Goal: Information Seeking & Learning: Check status

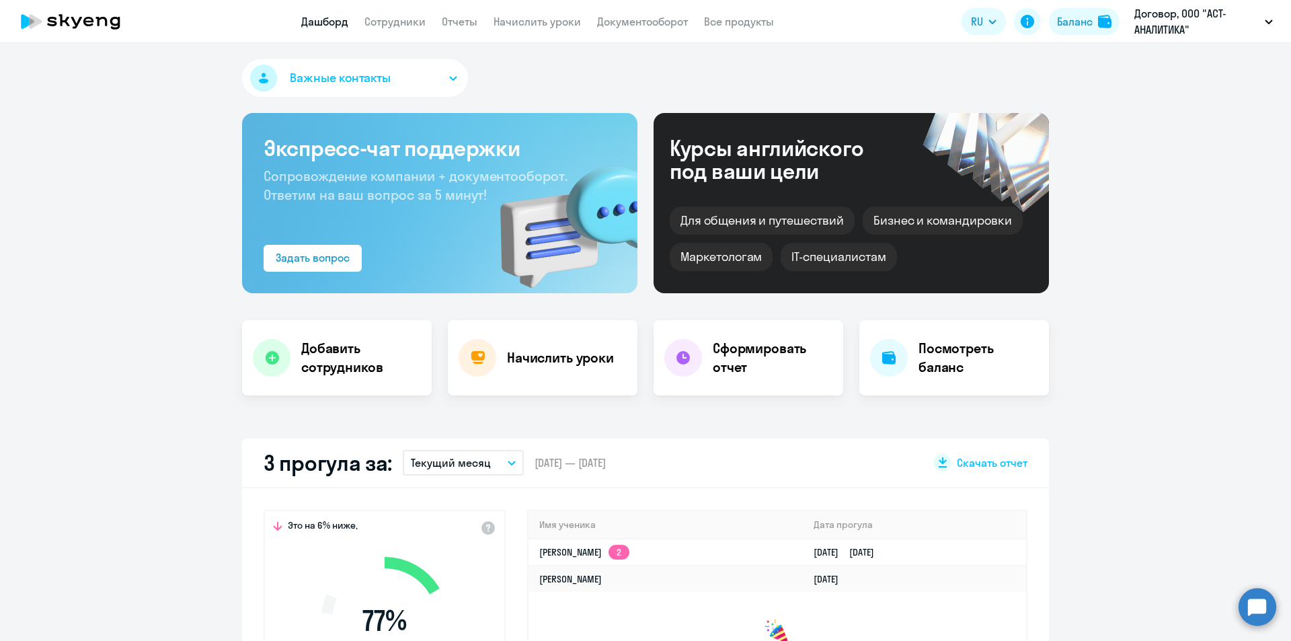
select select "30"
click at [738, 352] on h4 "Сформировать отчет" at bounding box center [773, 358] width 120 height 38
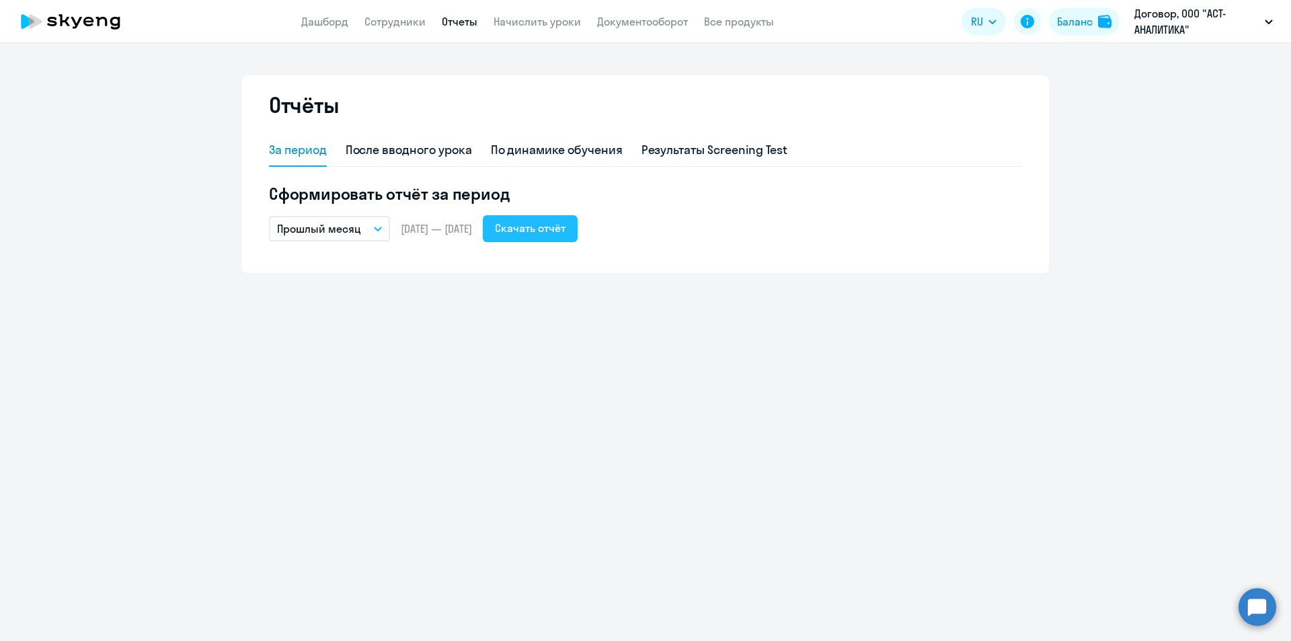
click at [541, 223] on div "Скачать отчёт" at bounding box center [530, 228] width 71 height 16
click at [1145, 7] on p "Договор, ООО "АСТ-АНАЛИТИКА"" at bounding box center [1197, 21] width 125 height 32
click at [1145, 20] on p "Договор, ООО "АСТ-АНАЛИТИКА"" at bounding box center [1197, 21] width 125 height 32
click at [1150, 103] on li "---, ООО "АСТ-АНАЛИТИКА"" at bounding box center [1193, 96] width 174 height 34
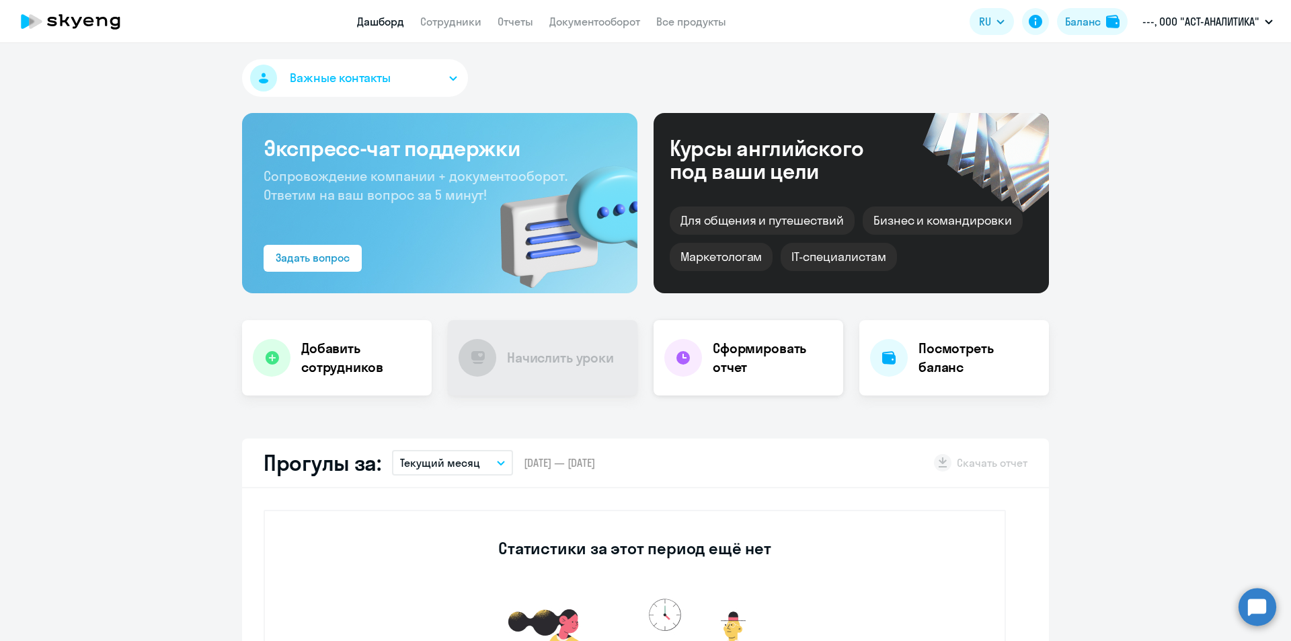
click at [744, 357] on h4 "Сформировать отчет" at bounding box center [773, 358] width 120 height 38
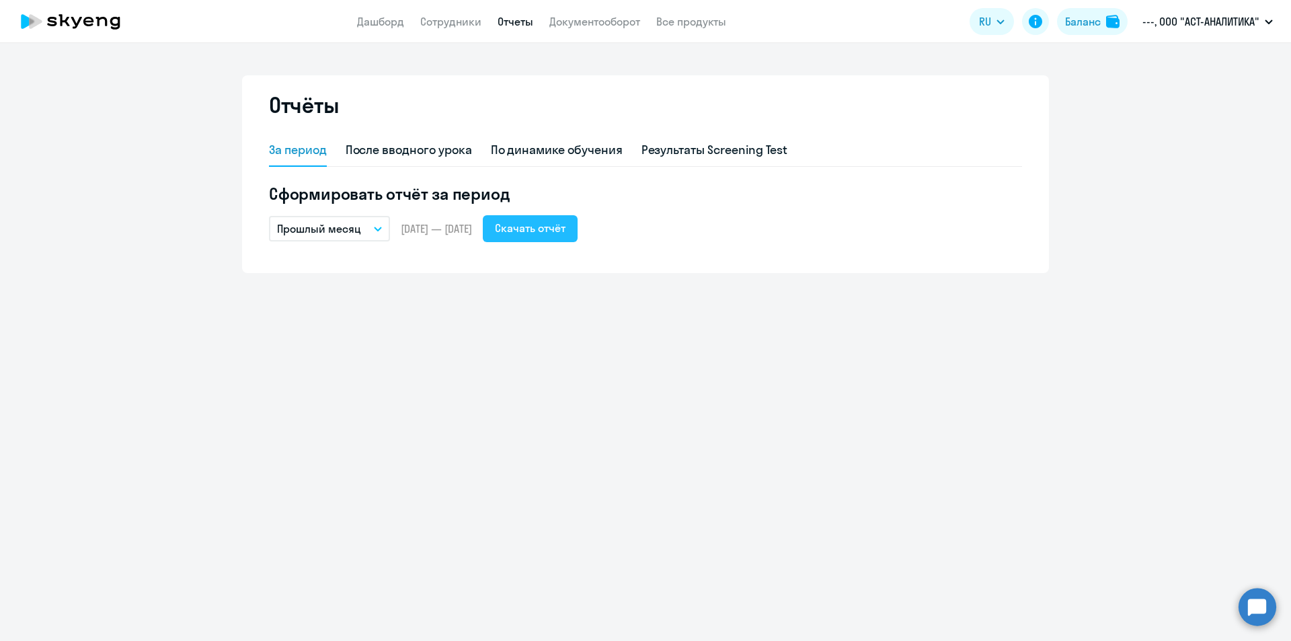
click at [562, 228] on div "Скачать отчёт" at bounding box center [530, 228] width 71 height 16
click at [459, 22] on link "Сотрудники" at bounding box center [450, 21] width 61 height 13
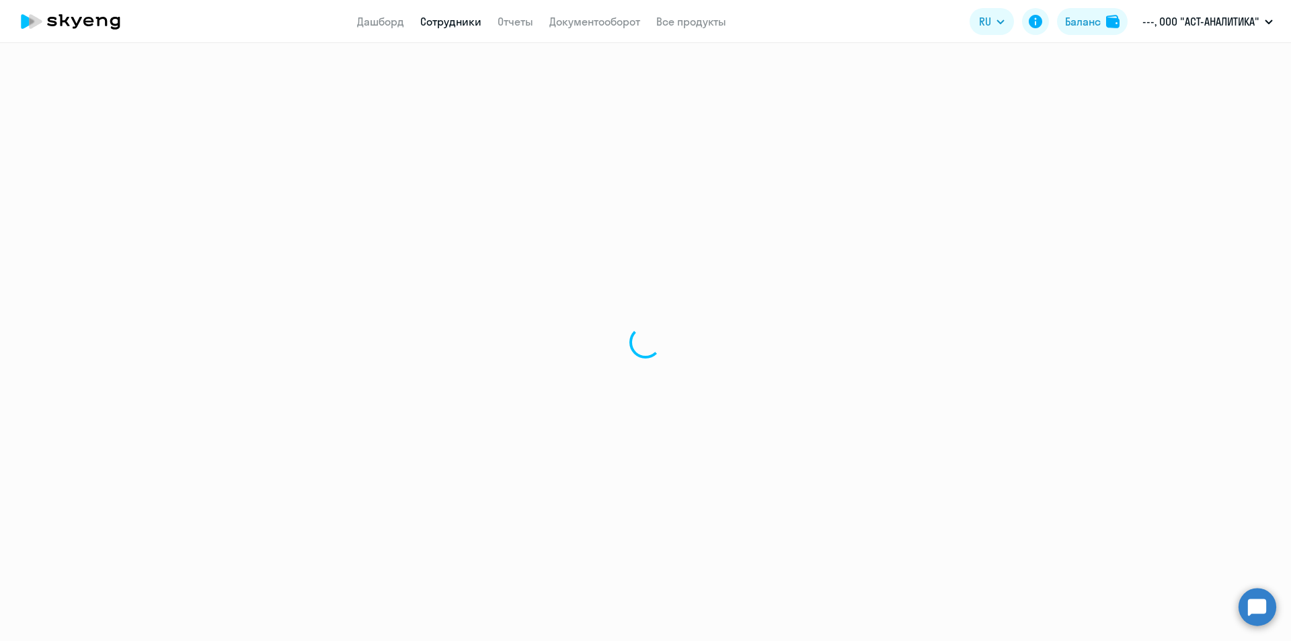
select select "30"
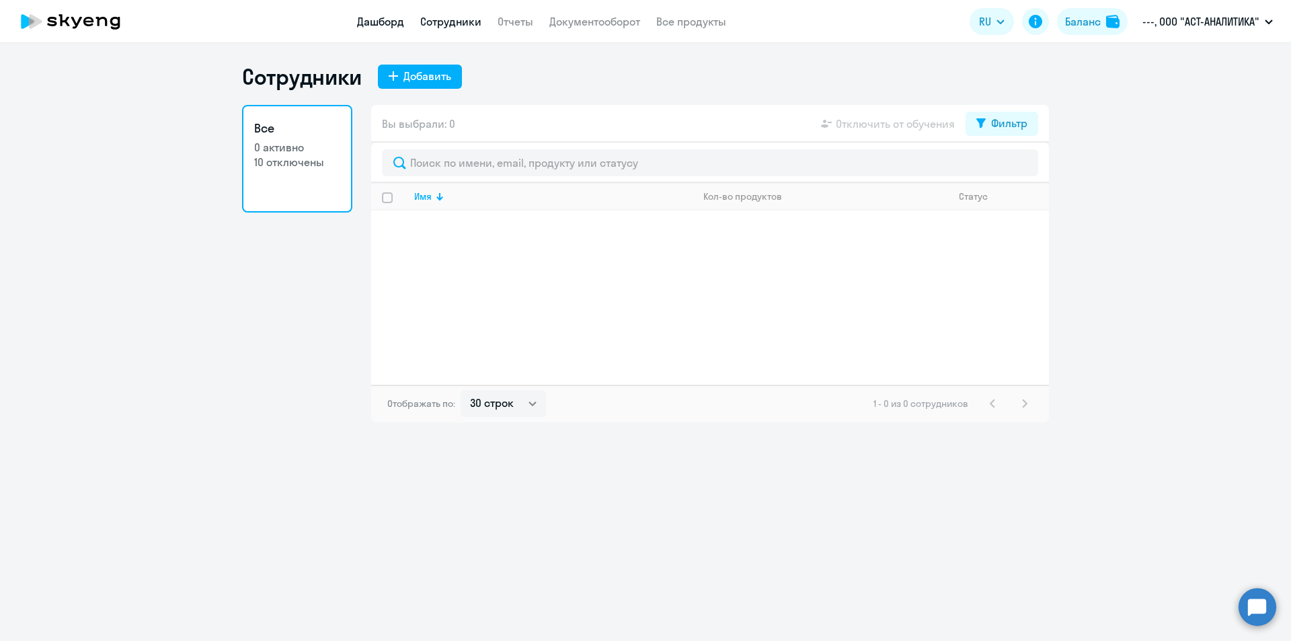
click at [360, 24] on link "Дашборд" at bounding box center [380, 21] width 47 height 13
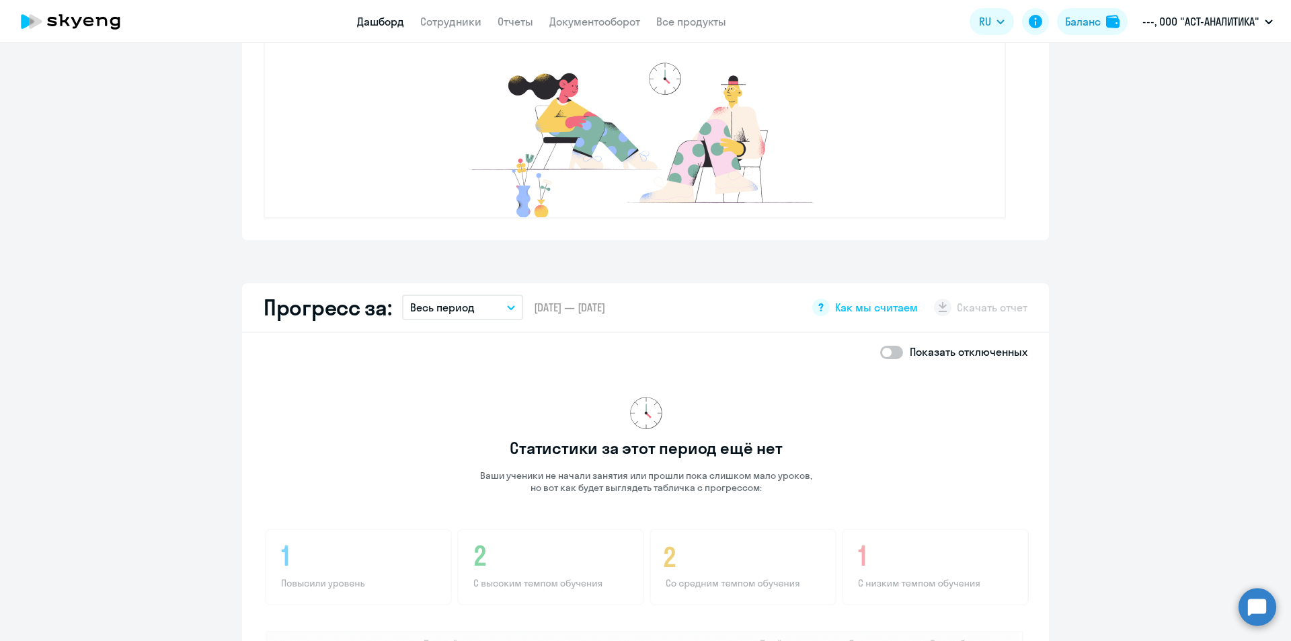
scroll to position [673, 0]
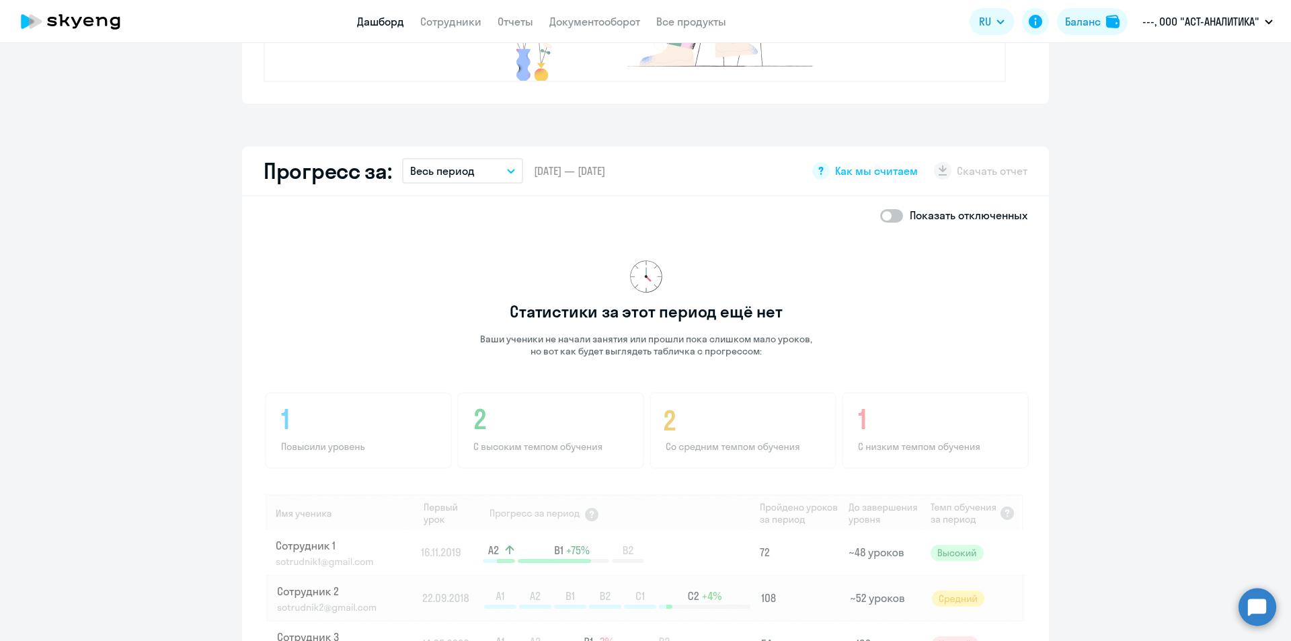
click at [505, 176] on button "Весь период" at bounding box center [462, 171] width 121 height 26
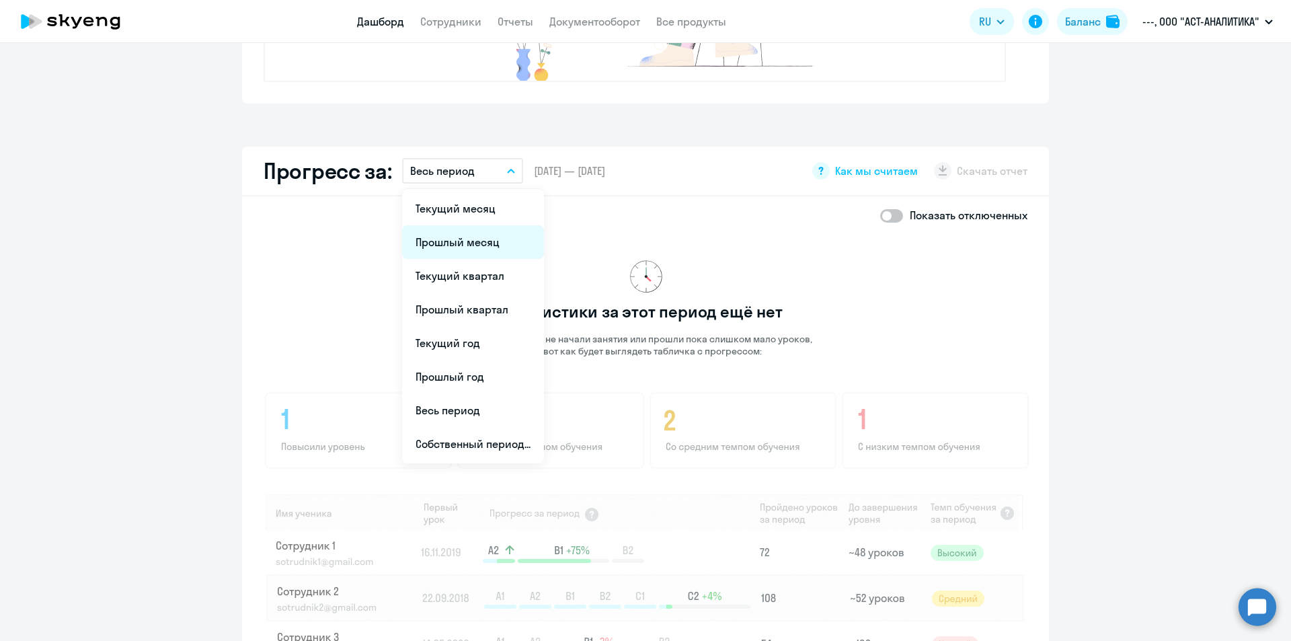
click at [484, 238] on li "Прошлый месяц" at bounding box center [473, 242] width 142 height 34
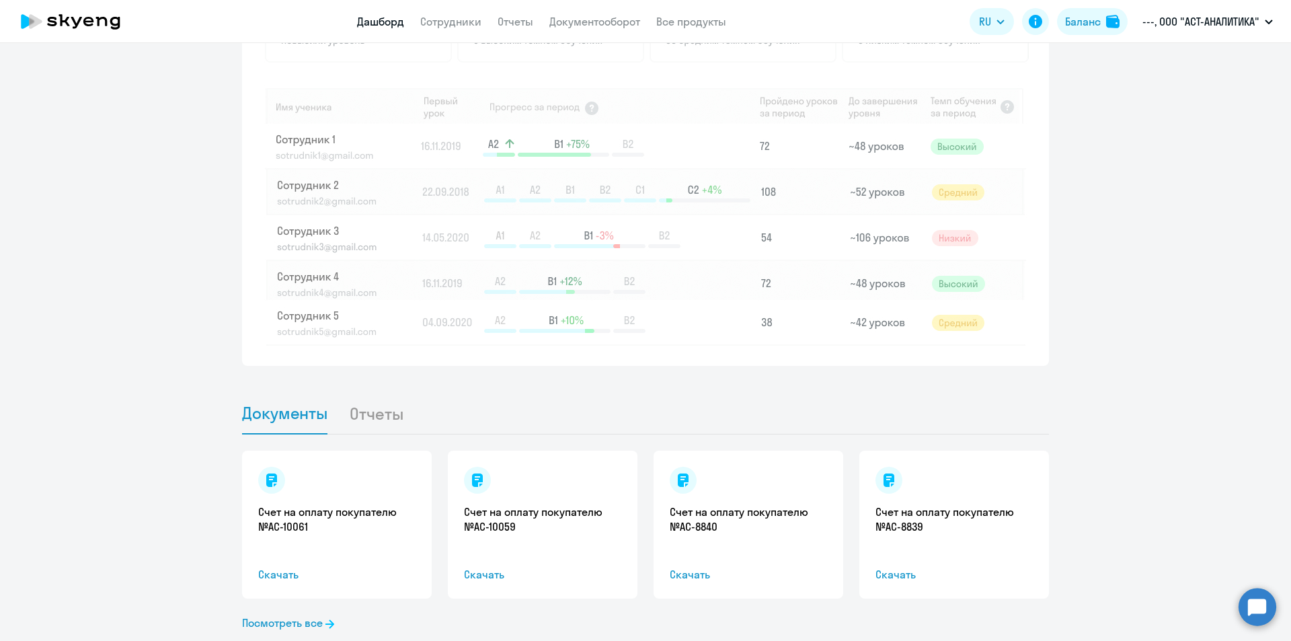
scroll to position [1112, 0]
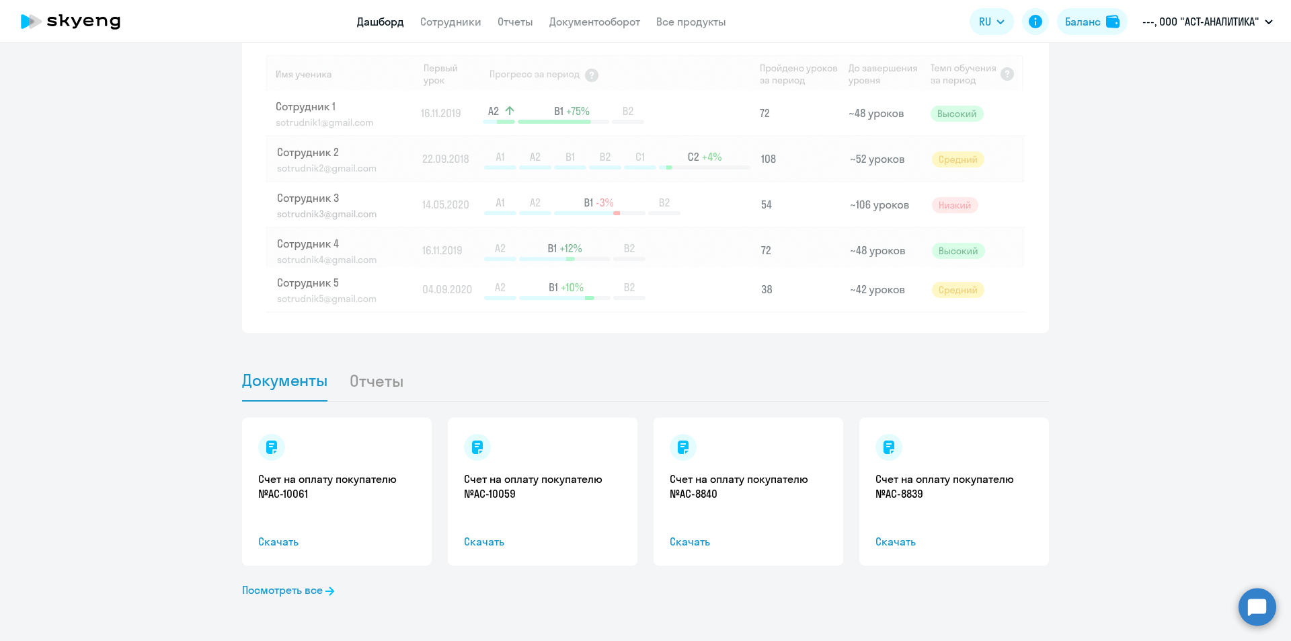
click at [38, 209] on app-progress-dashboard "Прогресс за: Прошлый месяц Текущий месяц Прошлый месяц Текущий квартал [GEOGRAP…" at bounding box center [645, 19] width 1291 height 625
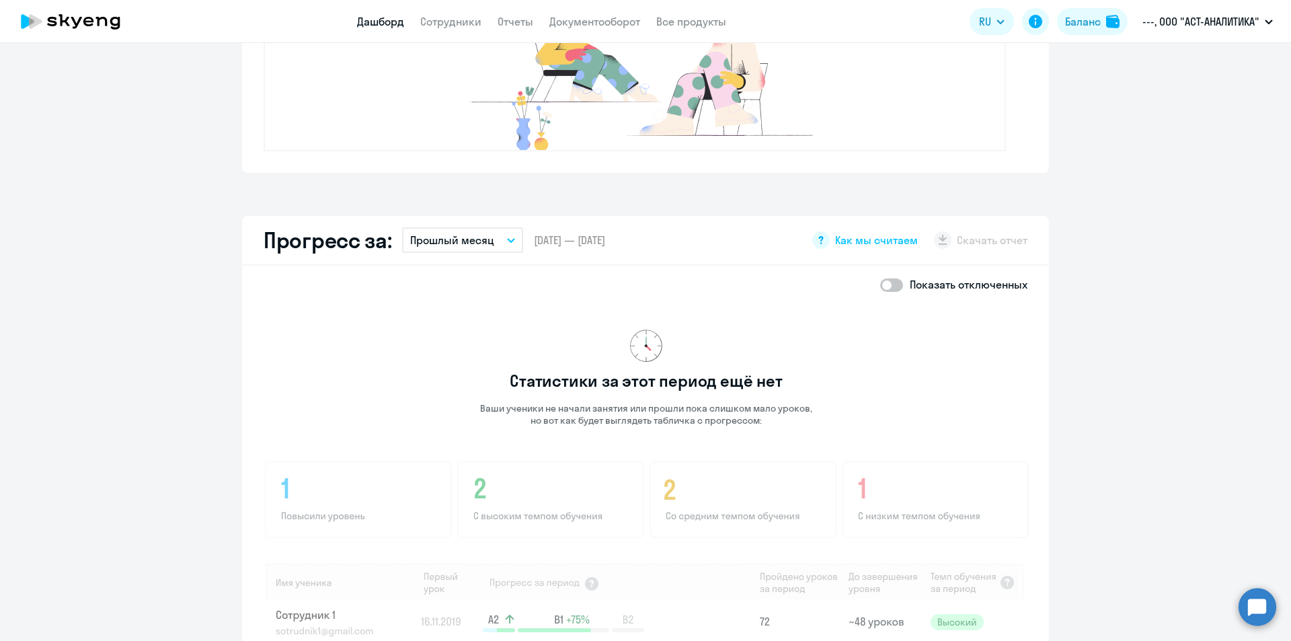
scroll to position [170, 0]
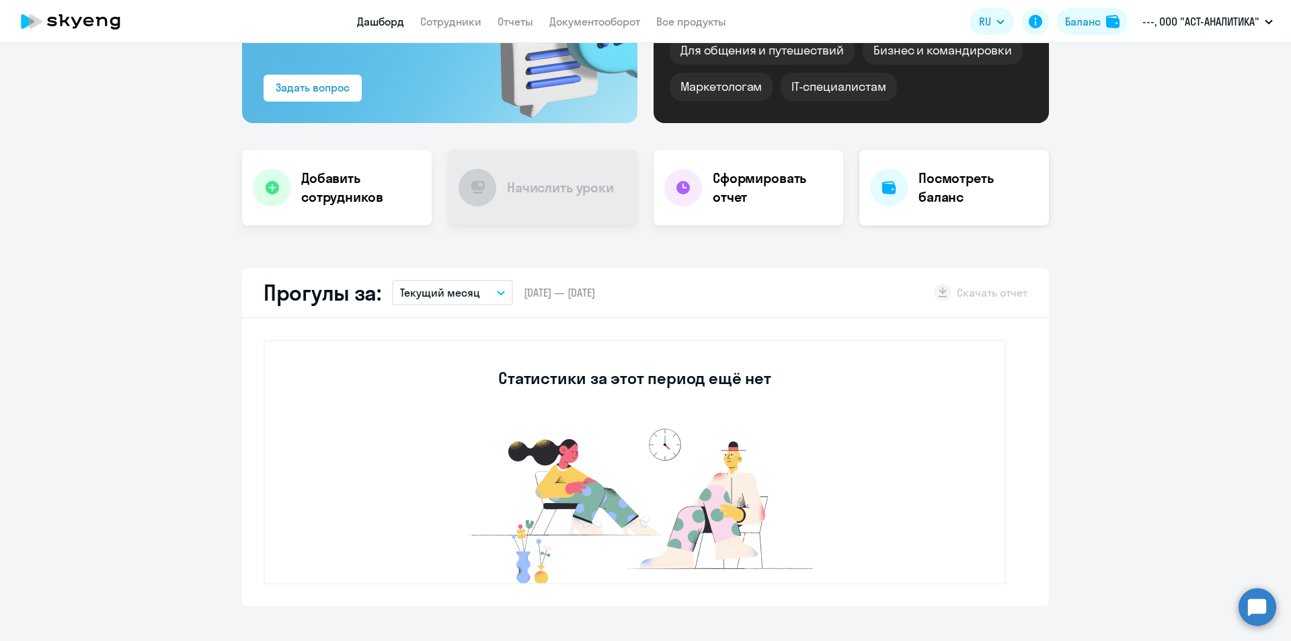
click at [989, 178] on h4 "Посмотреть баланс" at bounding box center [979, 188] width 120 height 38
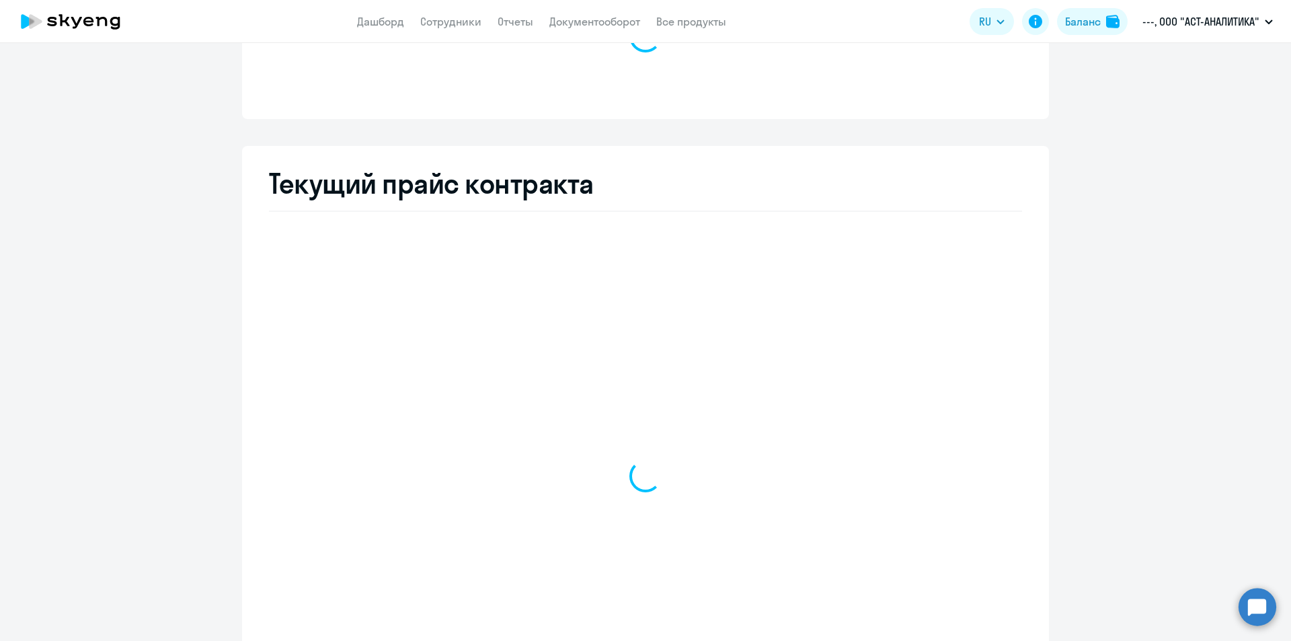
select select "english_adult_not_native_speaker_premium"
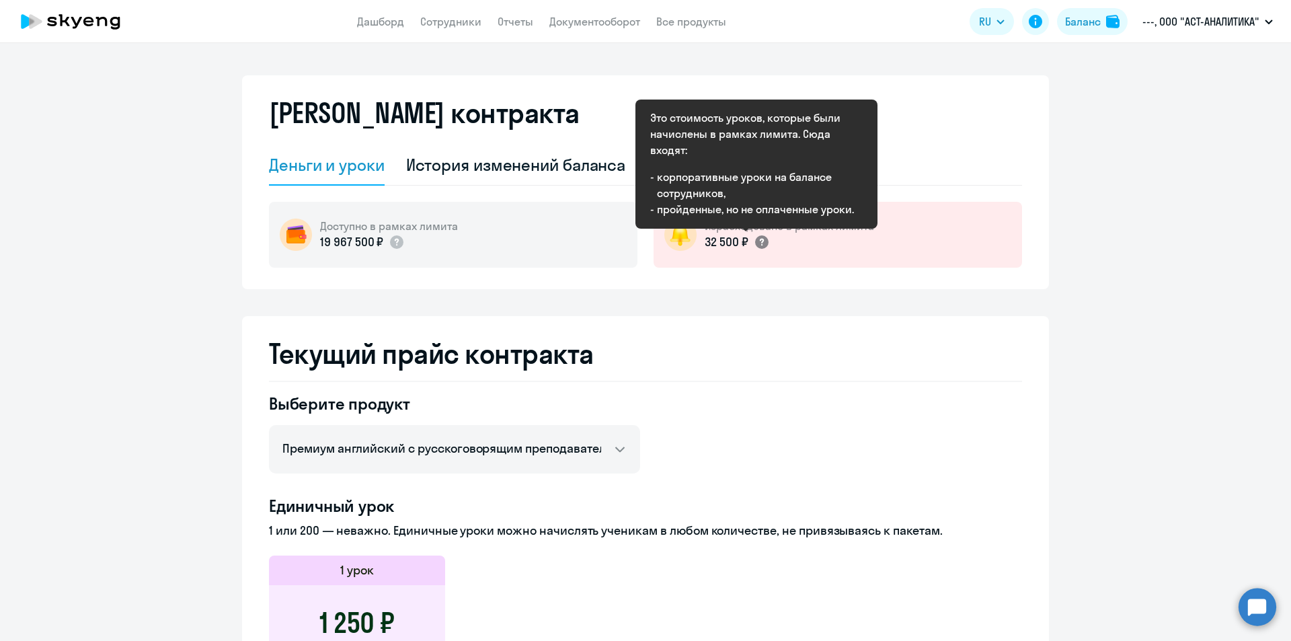
click at [757, 246] on circle at bounding box center [761, 241] width 13 height 13
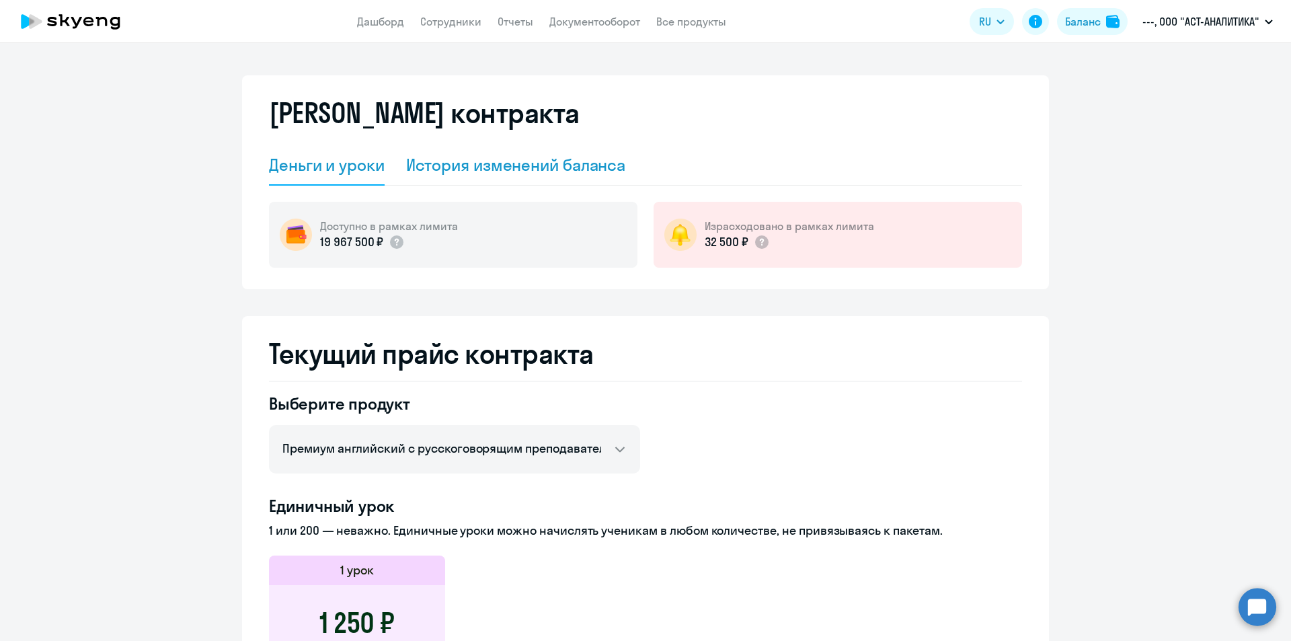
click at [539, 162] on div "История изменений баланса" at bounding box center [516, 165] width 220 height 22
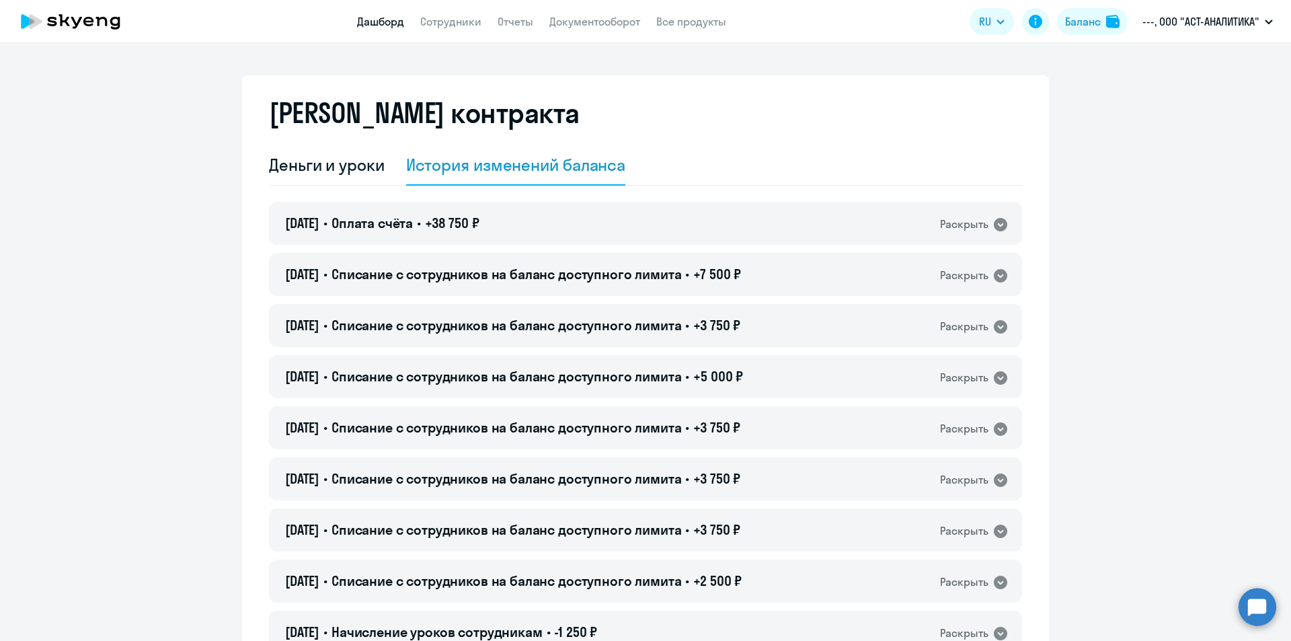
click at [387, 24] on link "Дашборд" at bounding box center [380, 21] width 47 height 13
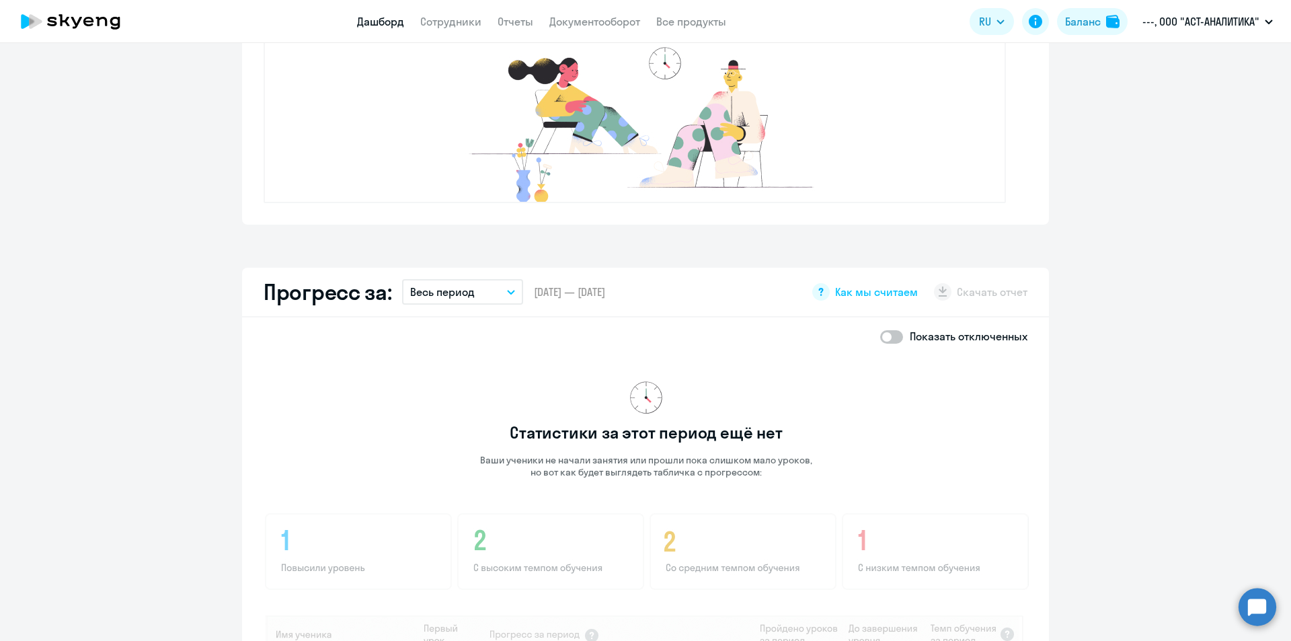
scroll to position [673, 0]
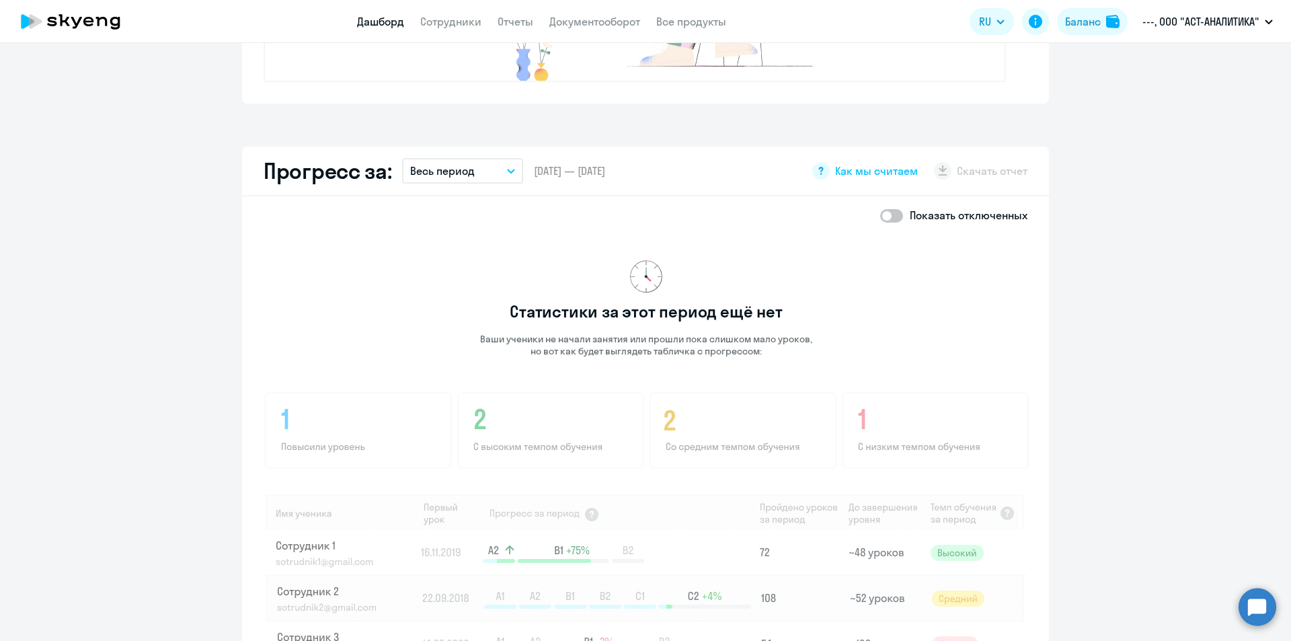
click at [486, 158] on button "Весь период" at bounding box center [462, 171] width 121 height 26
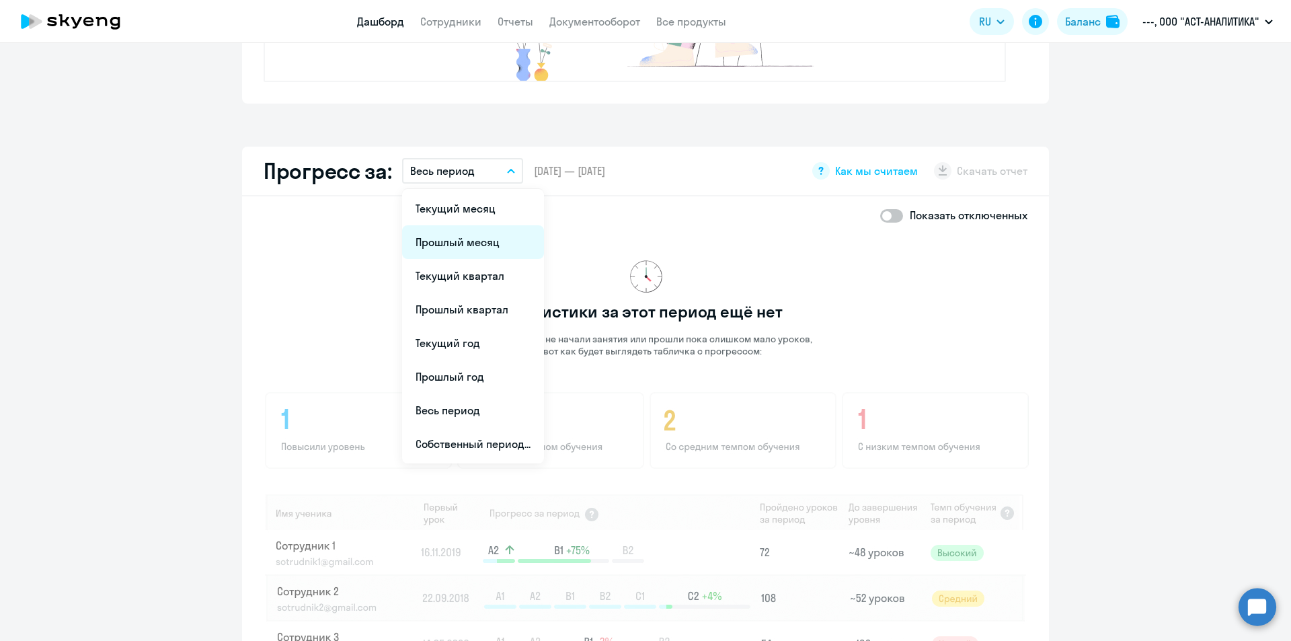
click at [470, 241] on li "Прошлый месяц" at bounding box center [473, 242] width 142 height 34
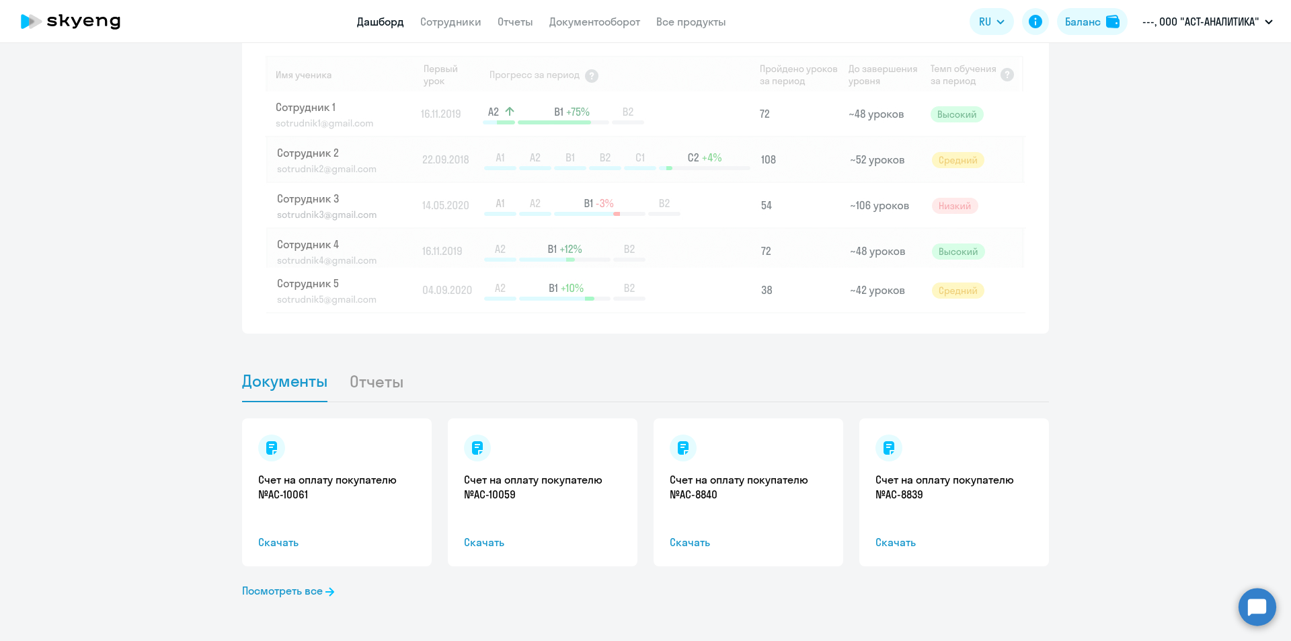
scroll to position [1112, 0]
click at [352, 389] on li "Отчеты" at bounding box center [387, 380] width 76 height 41
click at [357, 377] on li "Отчеты" at bounding box center [387, 380] width 76 height 41
click at [356, 394] on li "Отчеты" at bounding box center [387, 380] width 76 height 41
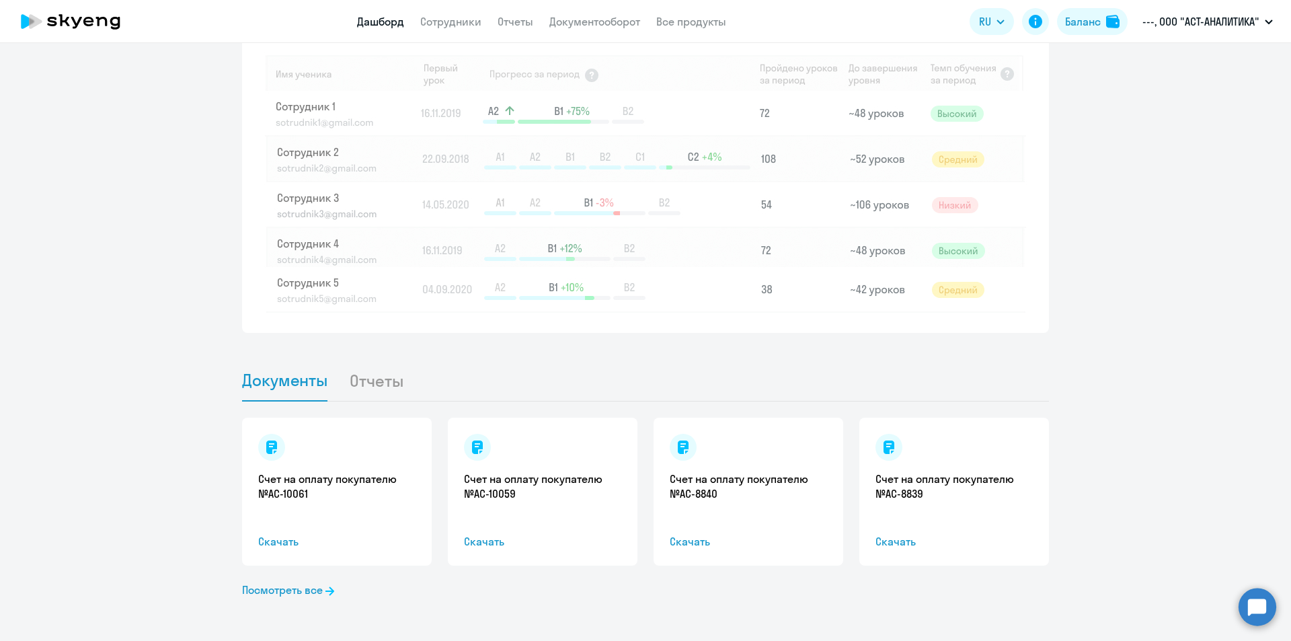
click at [321, 384] on span "Документы" at bounding box center [284, 380] width 85 height 20
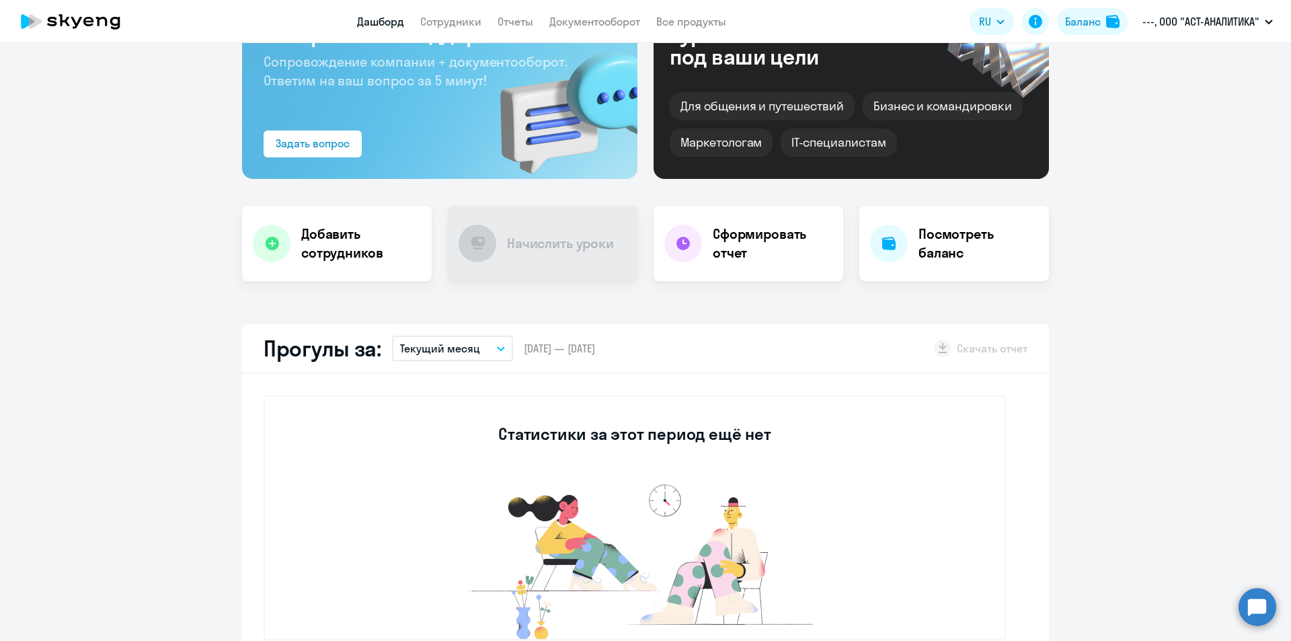
scroll to position [36, 0]
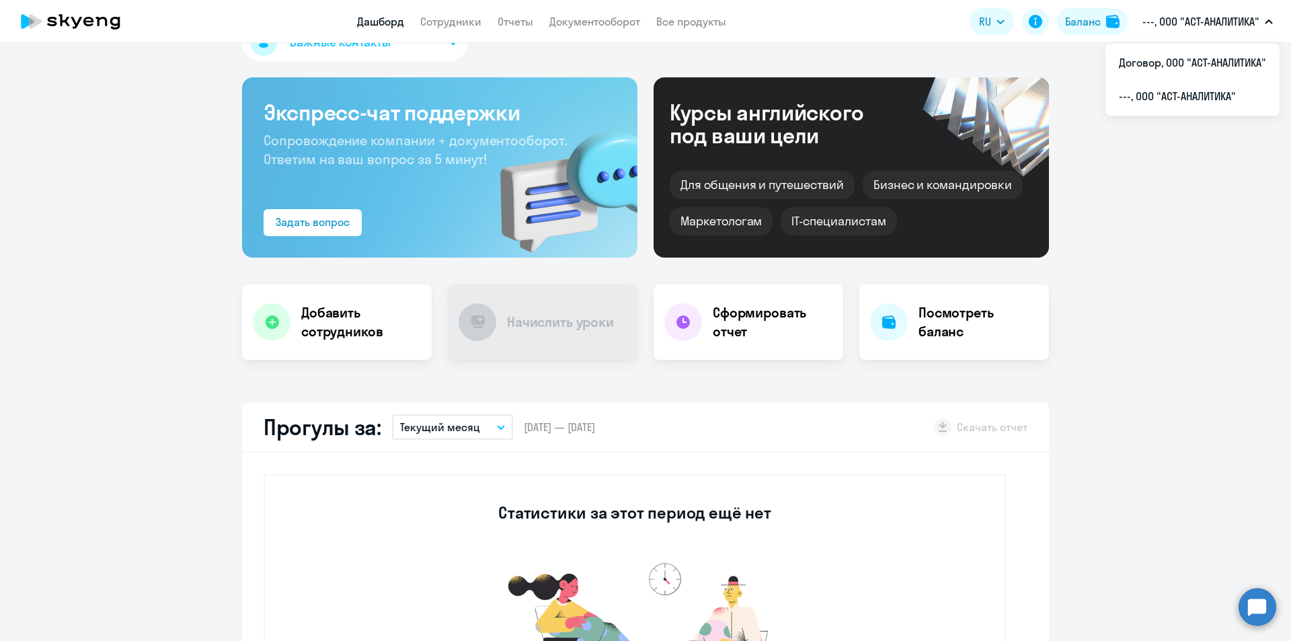
click at [1184, 12] on button "---, ООО "АСТ-АНАЛИТИКА"" at bounding box center [1208, 21] width 144 height 32
click at [1180, 26] on p "---, ООО "АСТ-АНАЛИТИКА"" at bounding box center [1201, 21] width 117 height 16
click at [1169, 61] on li "Договор, ООО "АСТ-АНАЛИТИКА"" at bounding box center [1193, 63] width 174 height 34
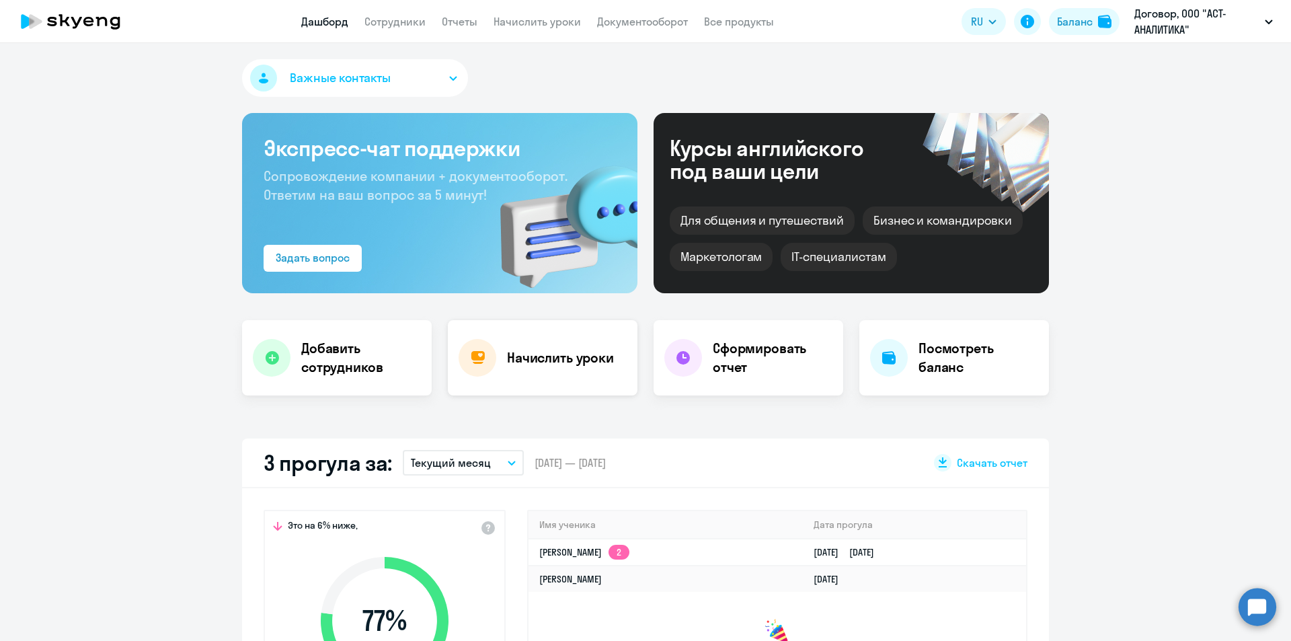
click at [496, 345] on div "Начислить уроки" at bounding box center [543, 357] width 190 height 75
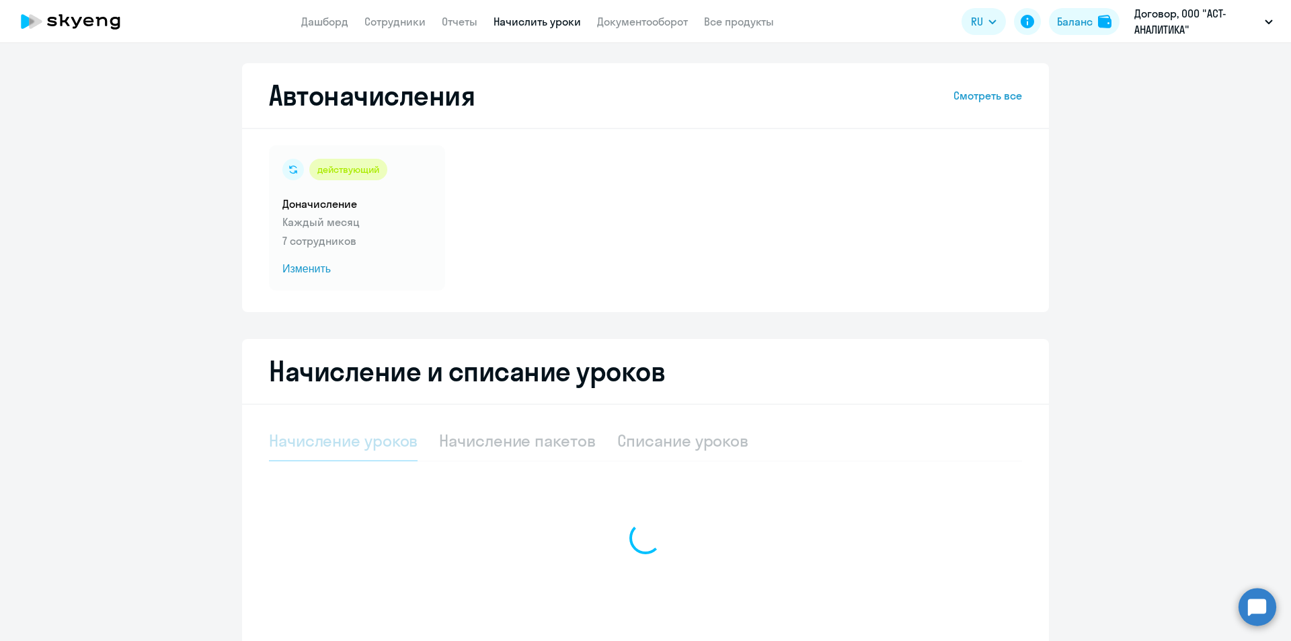
select select "10"
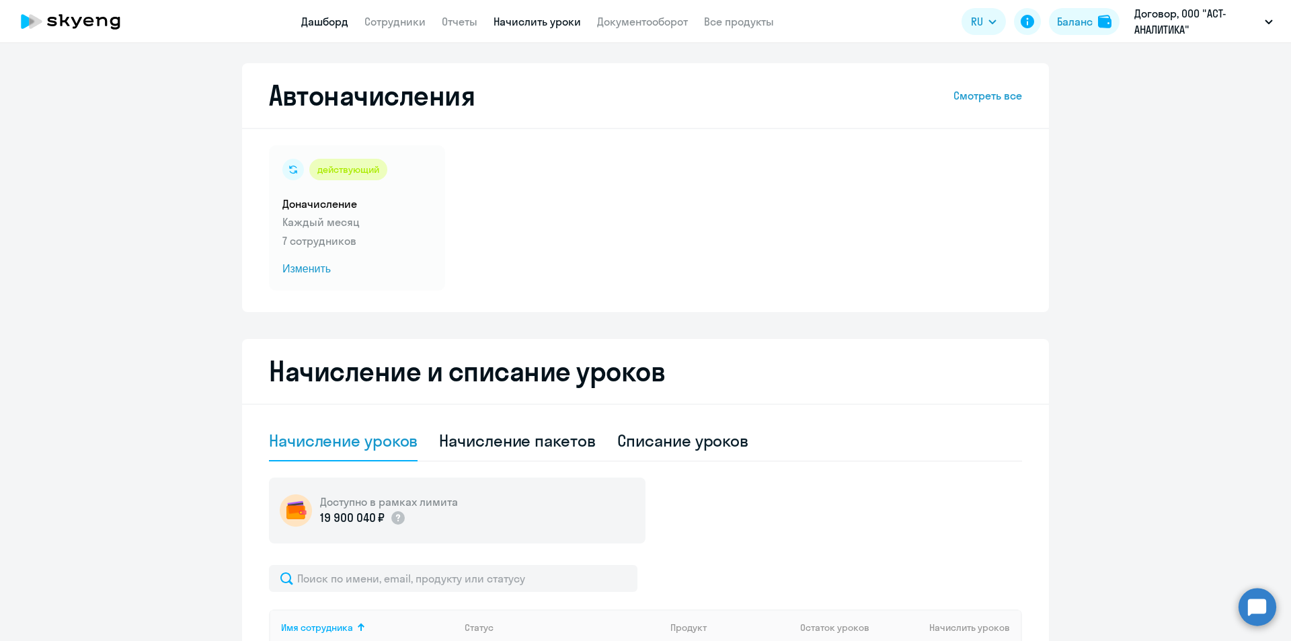
click at [323, 24] on link "Дашборд" at bounding box center [324, 21] width 47 height 13
select select "30"
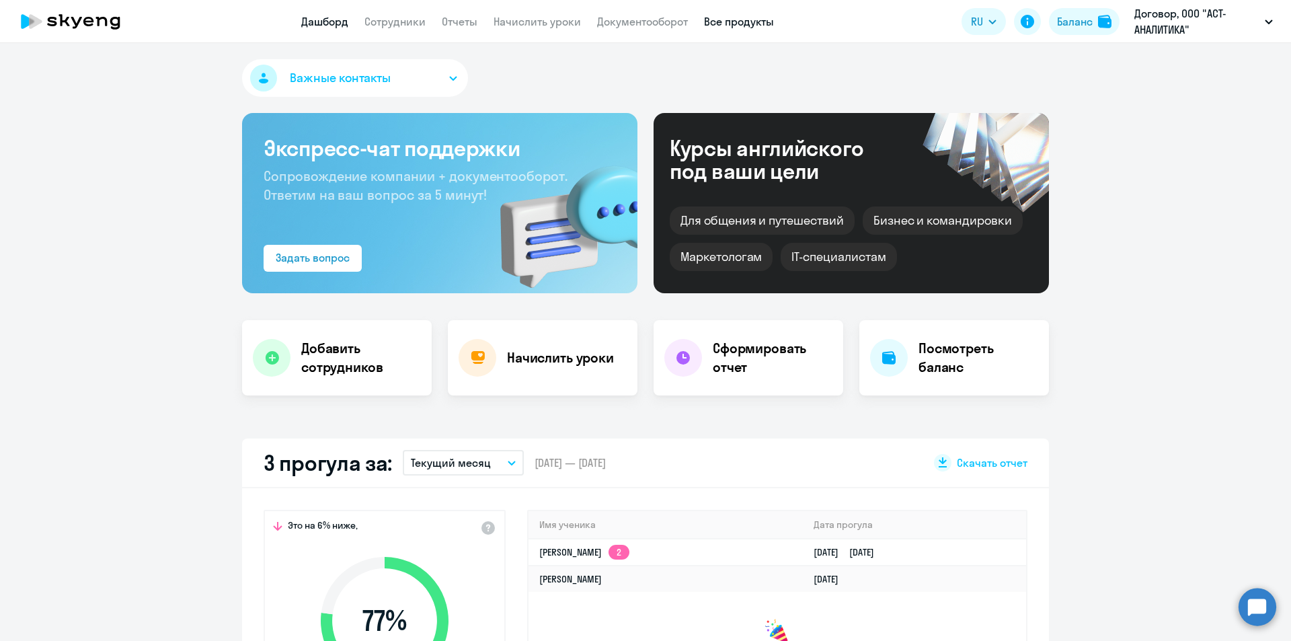
click at [725, 23] on link "Все продукты" at bounding box center [739, 21] width 70 height 13
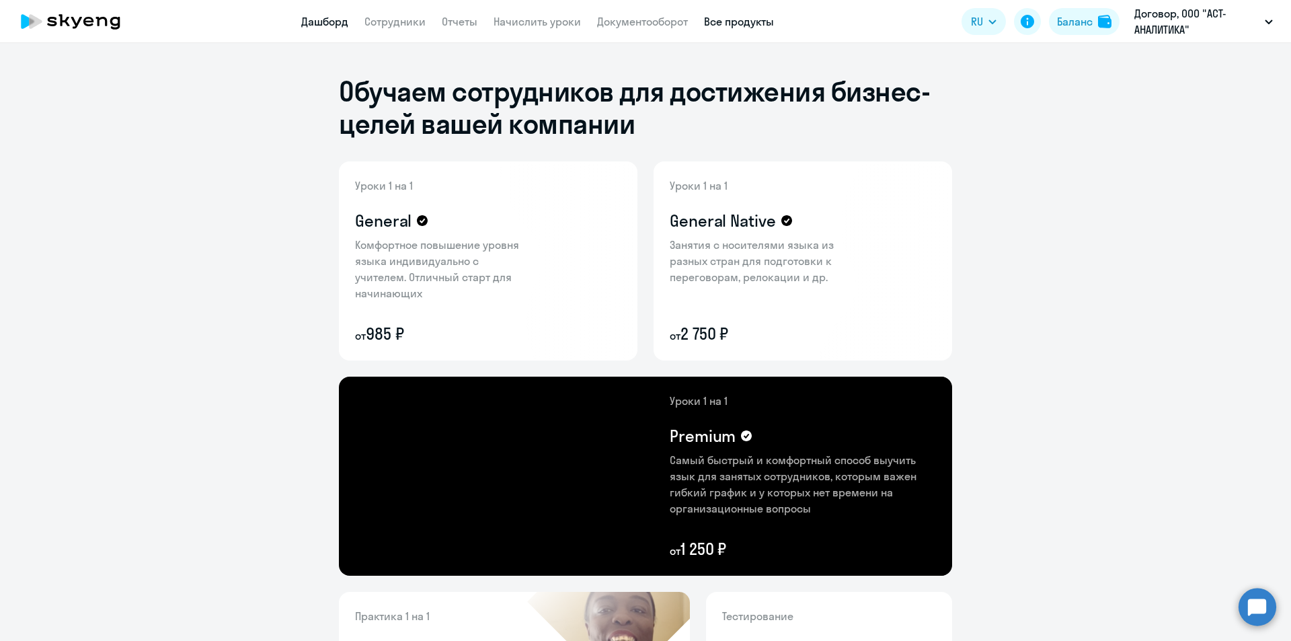
click at [324, 22] on link "Дашборд" at bounding box center [324, 21] width 47 height 13
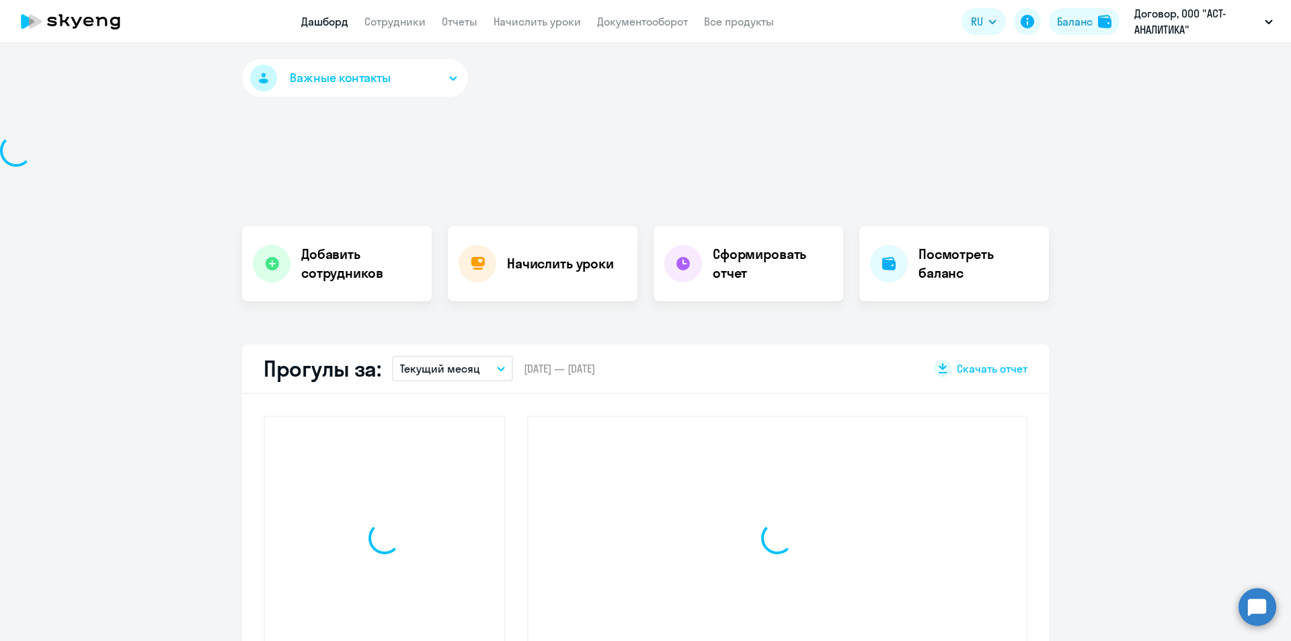
select select "30"
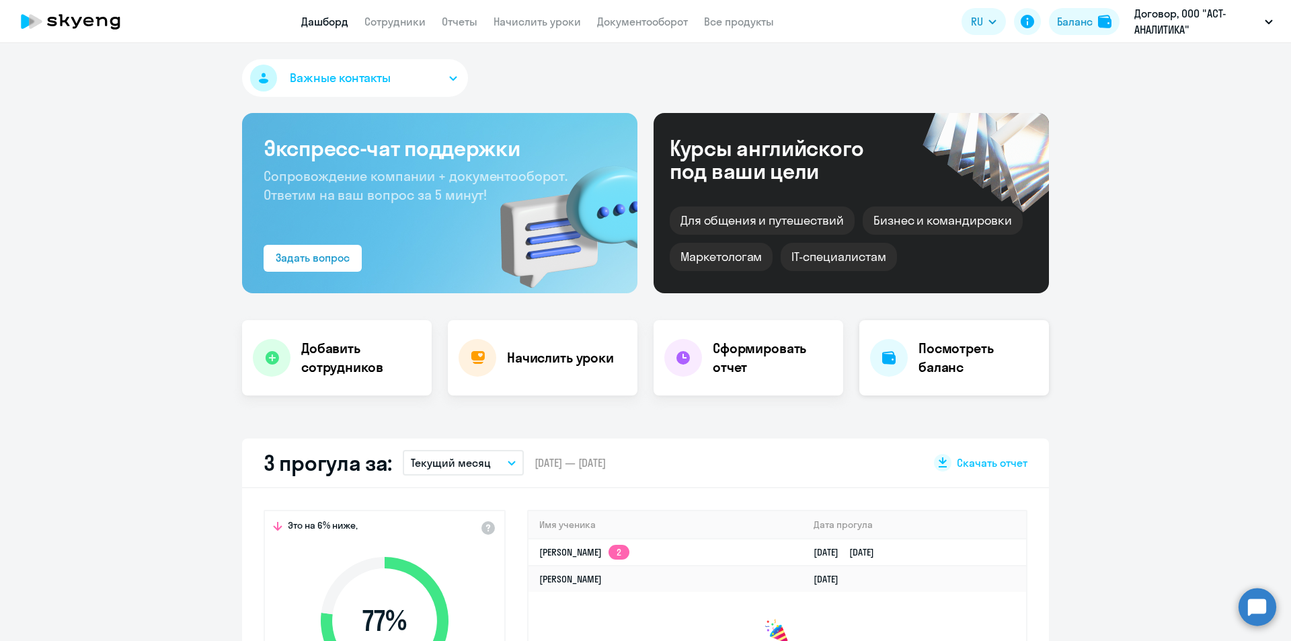
click at [919, 358] on h4 "Посмотреть баланс" at bounding box center [979, 358] width 120 height 38
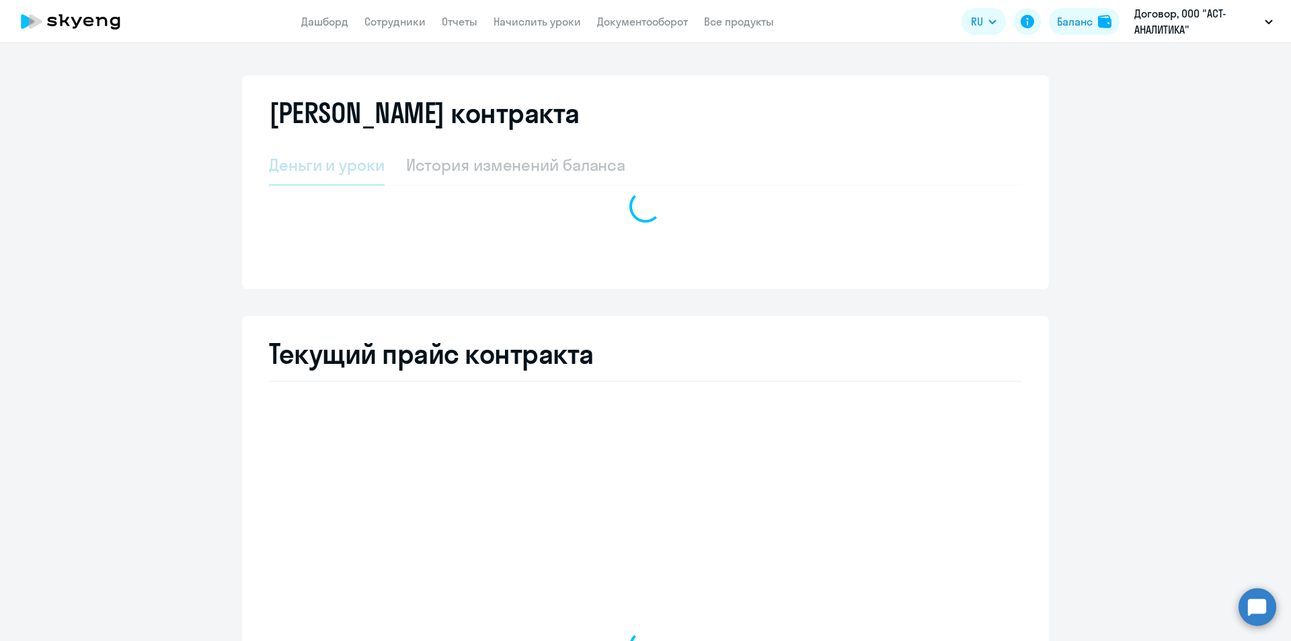
select select "english_adult_not_native_speaker"
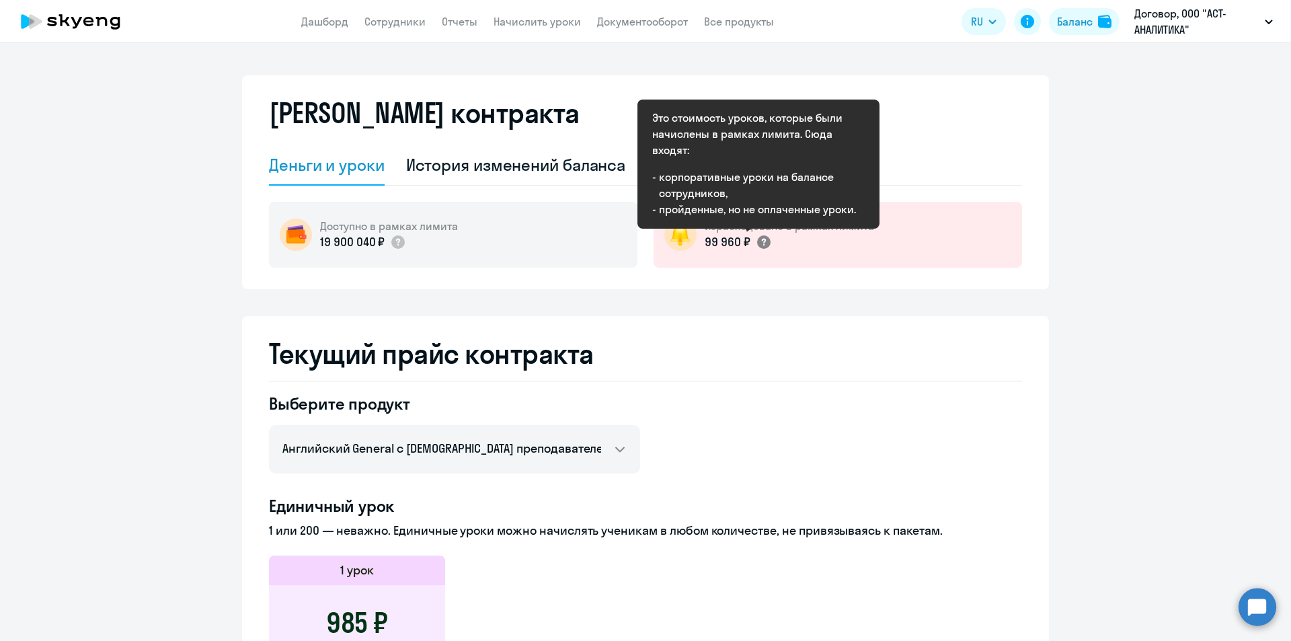
click at [761, 242] on icon at bounding box center [763, 242] width 4 height 7
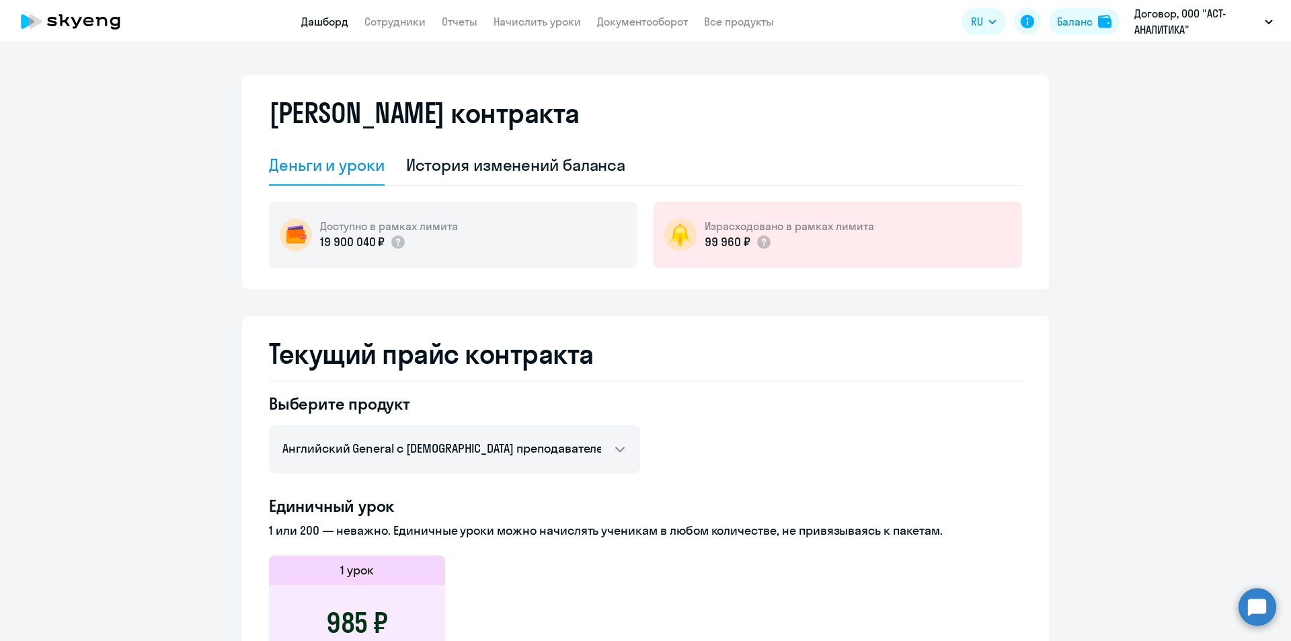
click at [329, 26] on link "Дашборд" at bounding box center [324, 21] width 47 height 13
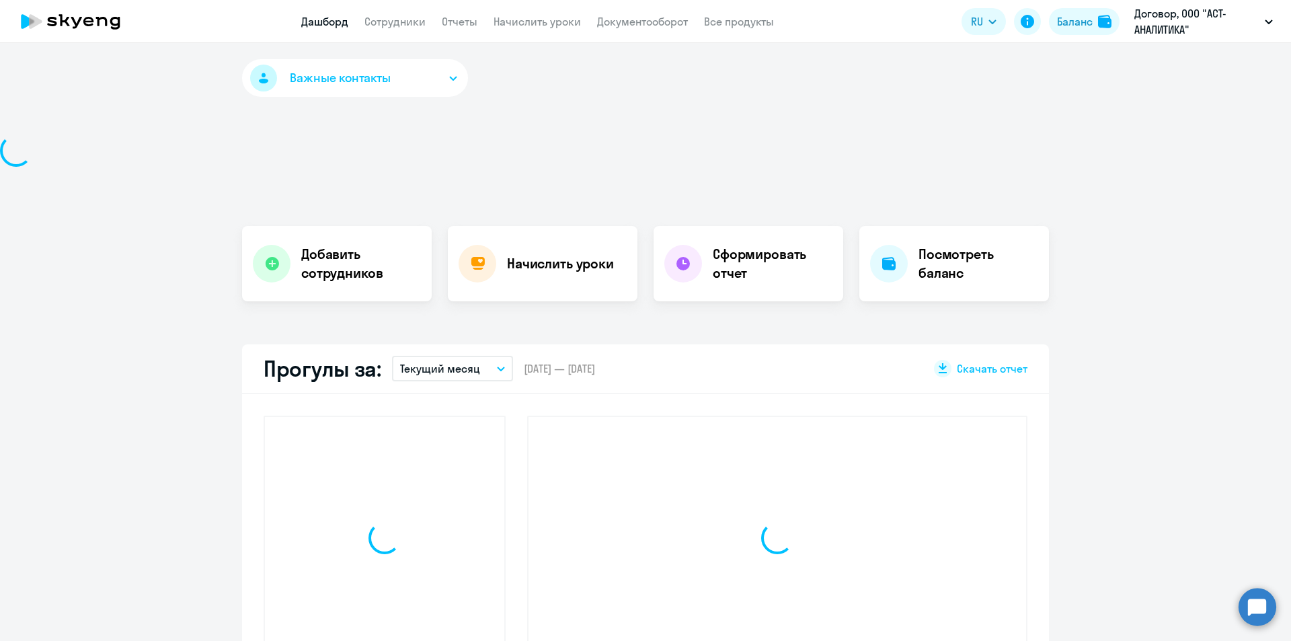
select select "30"
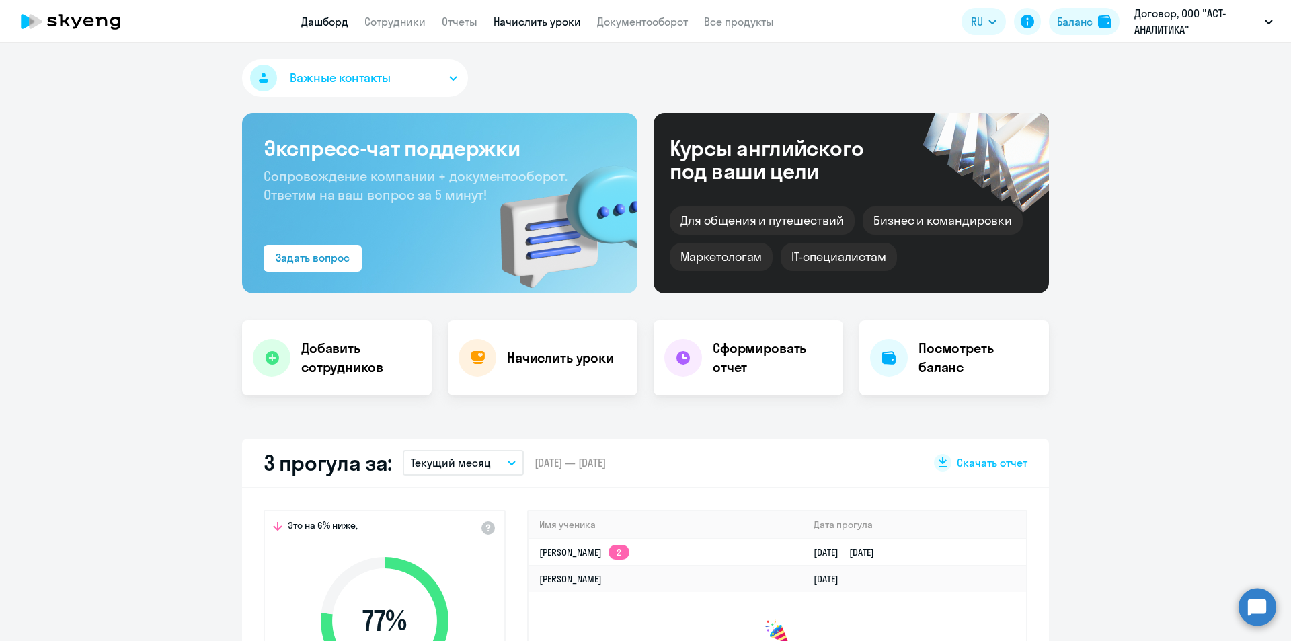
click at [523, 28] on link "Начислить уроки" at bounding box center [537, 21] width 87 height 13
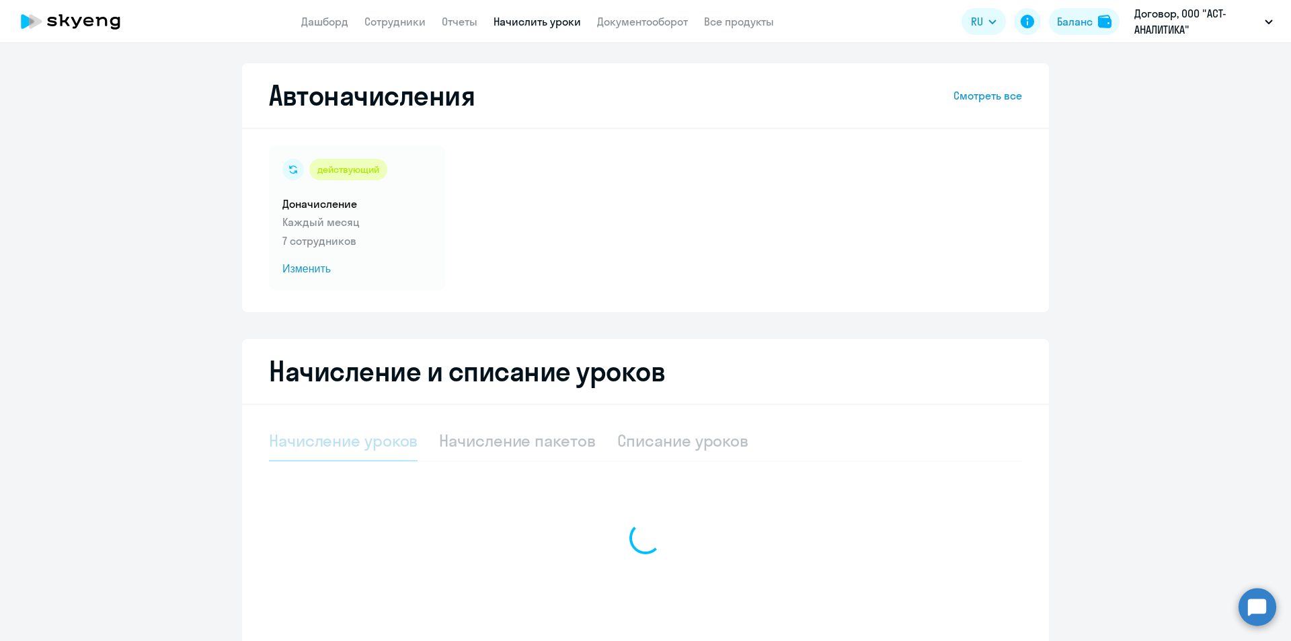
select select "10"
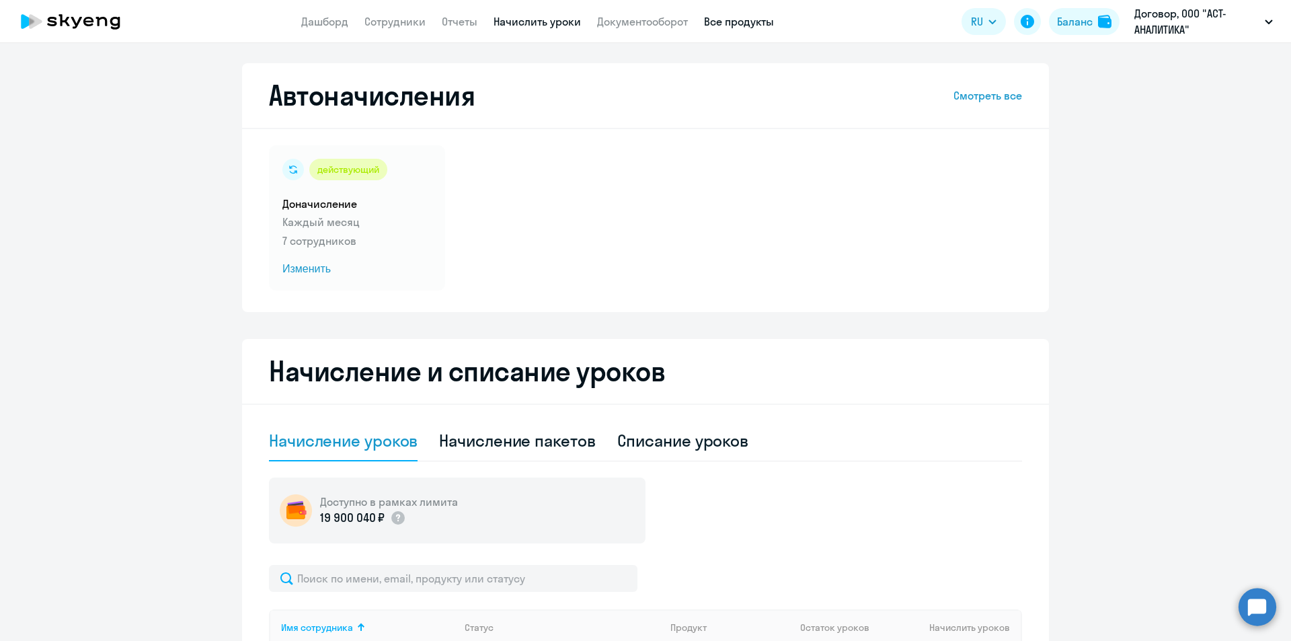
click at [718, 20] on link "Все продукты" at bounding box center [739, 21] width 70 height 13
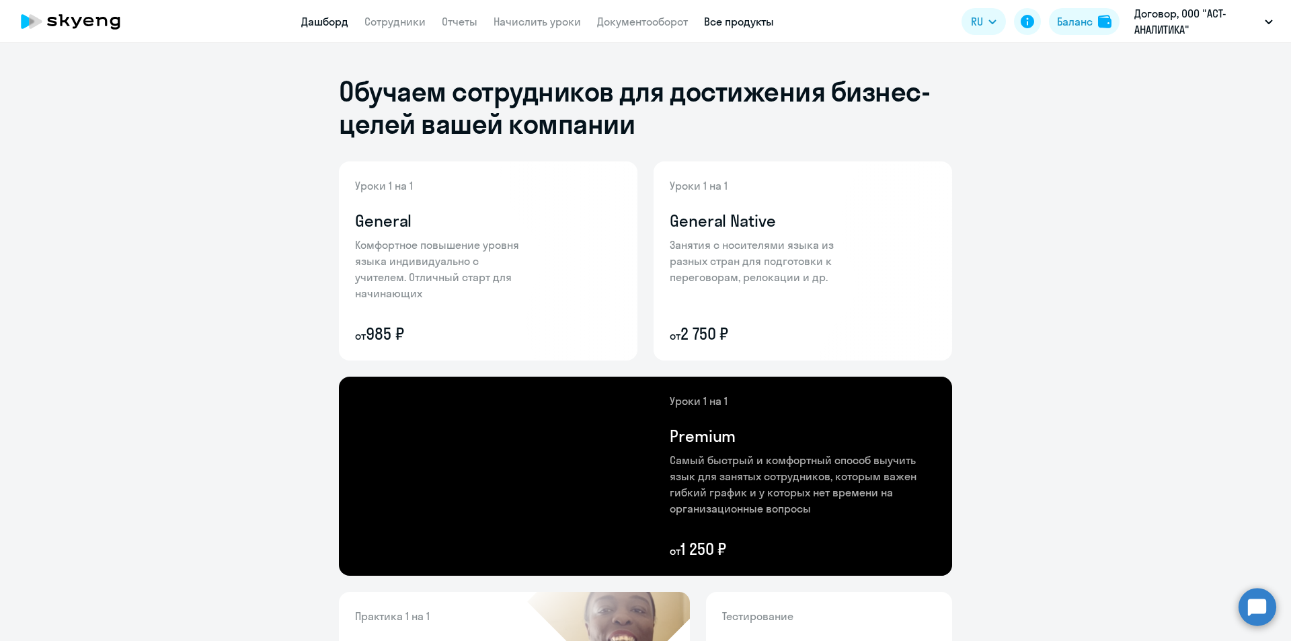
click at [344, 18] on link "Дашборд" at bounding box center [324, 21] width 47 height 13
select select "30"
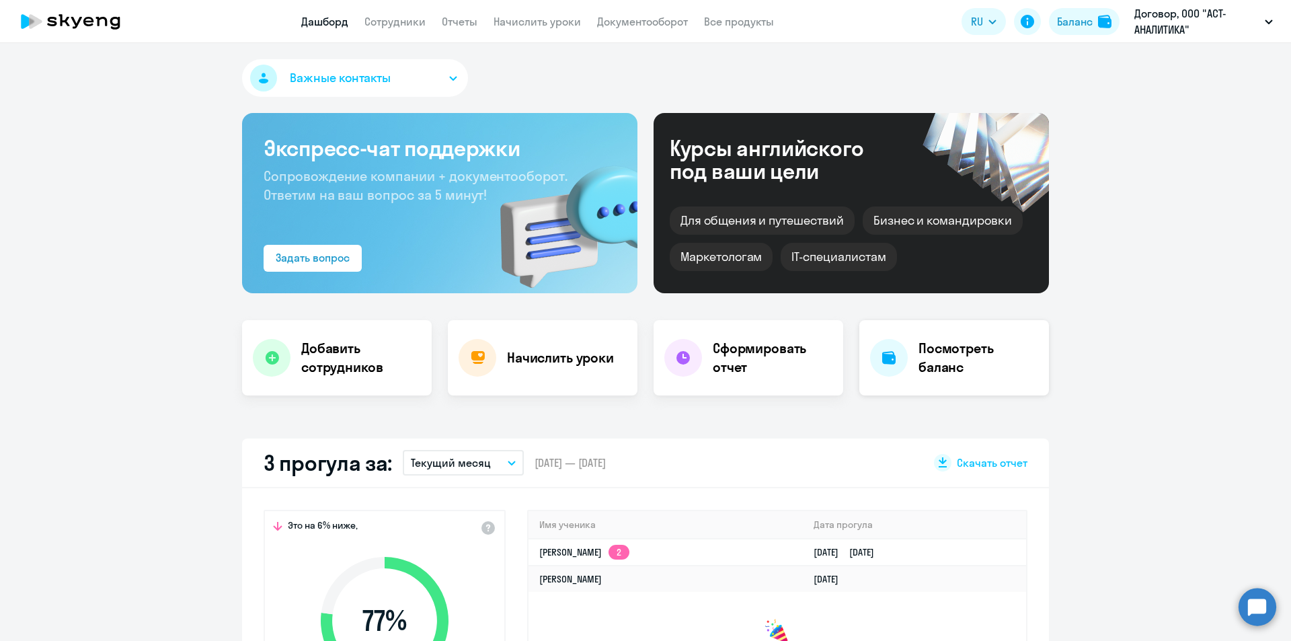
click at [933, 358] on h4 "Посмотреть баланс" at bounding box center [979, 358] width 120 height 38
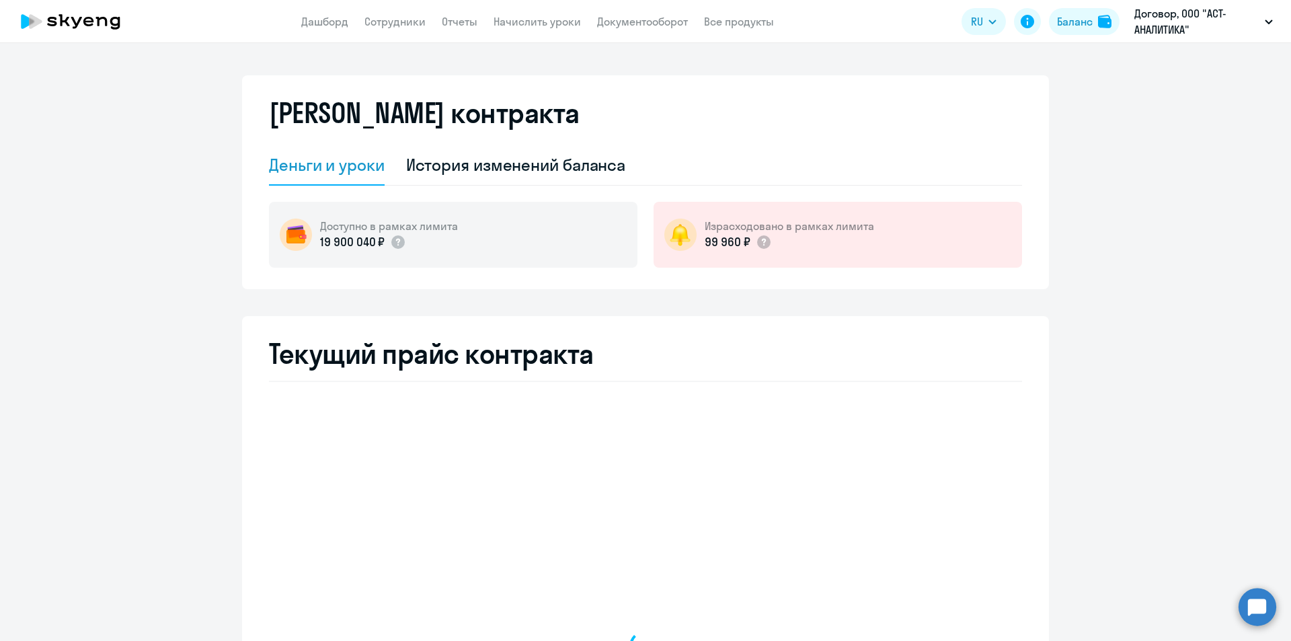
select select "english_adult_not_native_speaker"
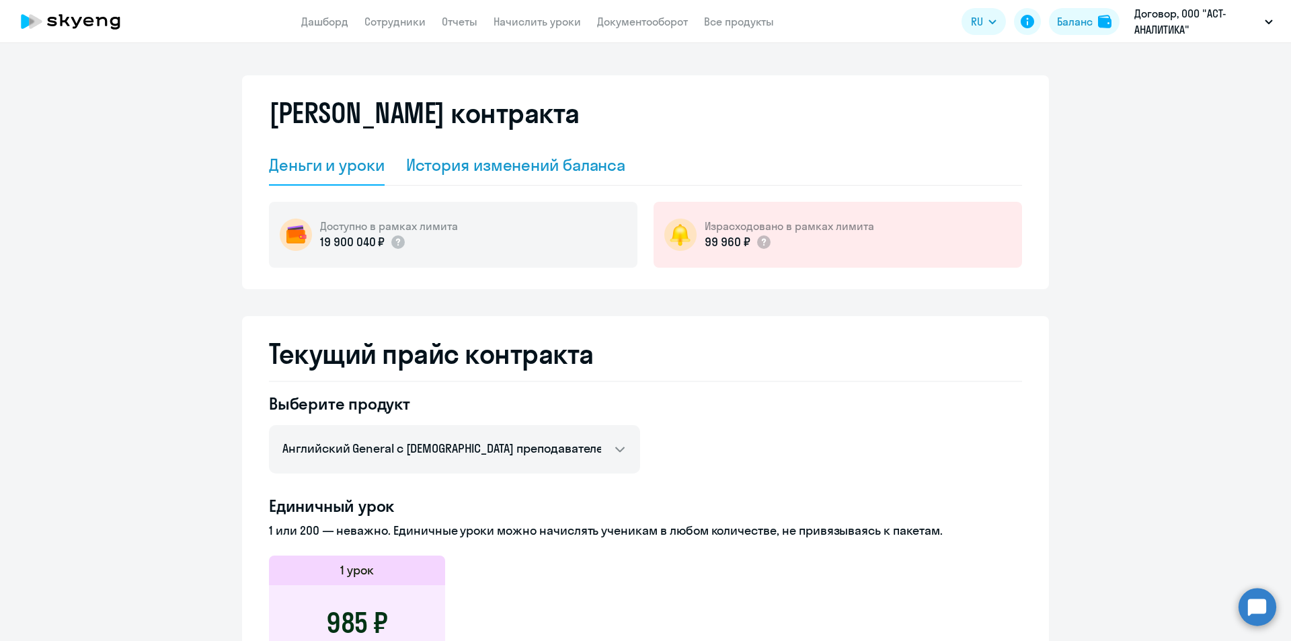
click at [498, 169] on div "История изменений баланса" at bounding box center [516, 165] width 220 height 22
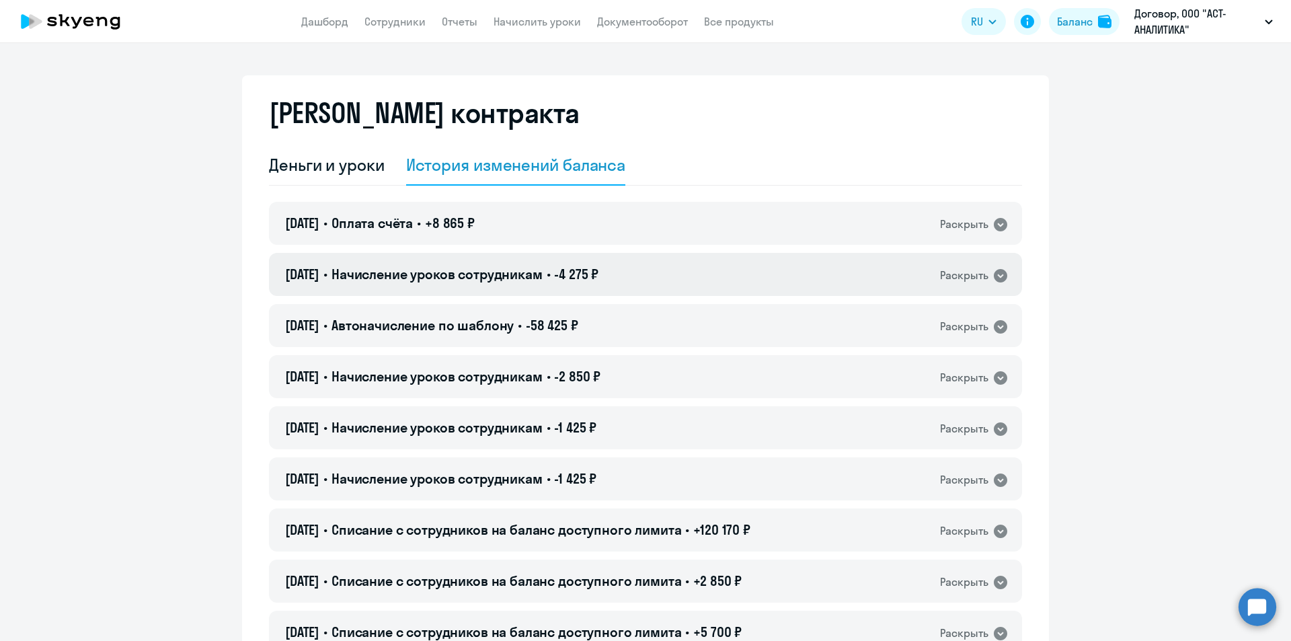
click at [996, 274] on icon at bounding box center [1000, 275] width 13 height 13
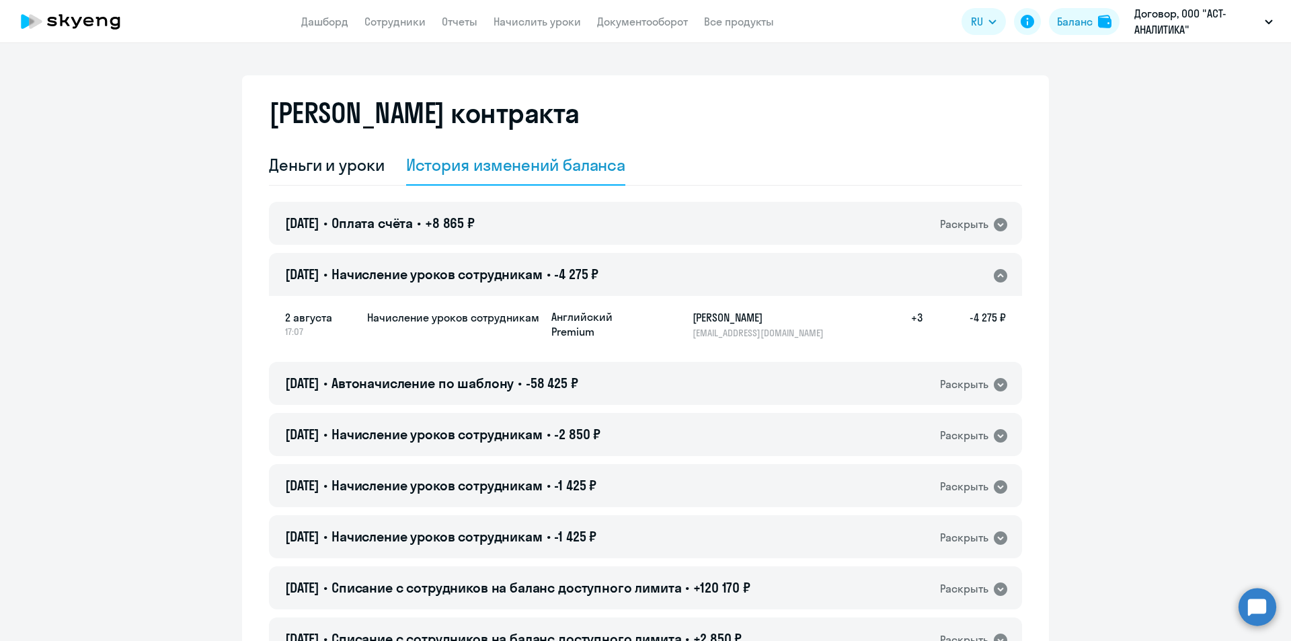
click at [996, 274] on icon at bounding box center [1001, 276] width 16 height 16
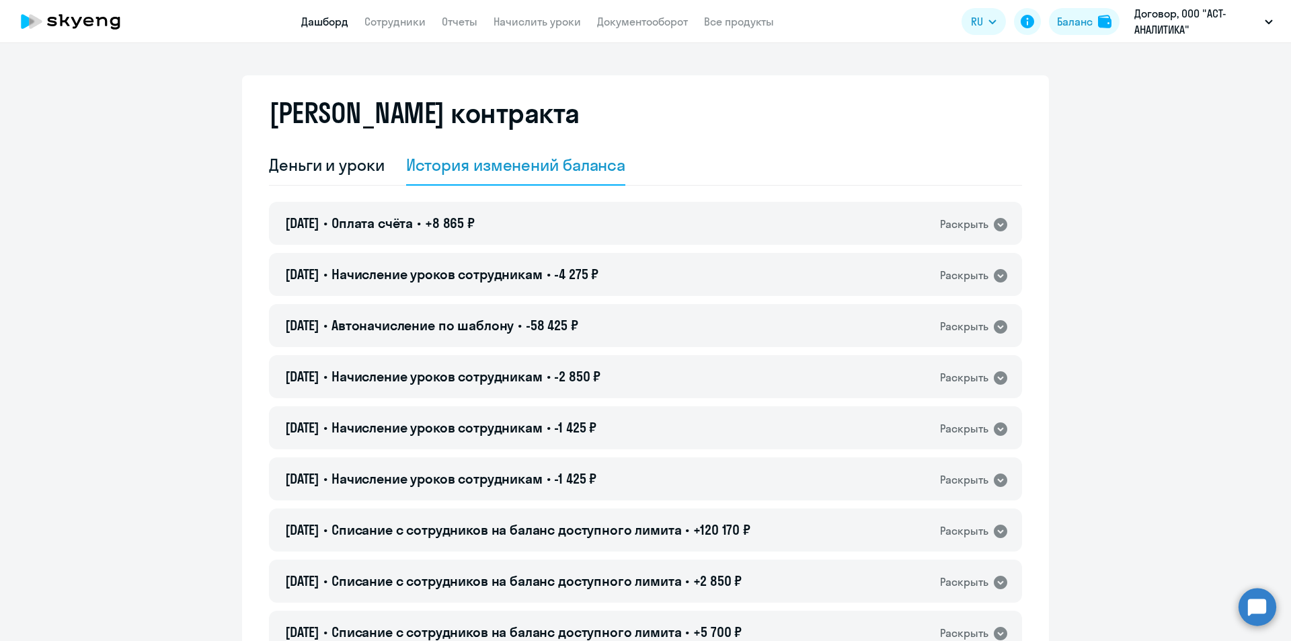
click at [326, 20] on link "Дашборд" at bounding box center [324, 21] width 47 height 13
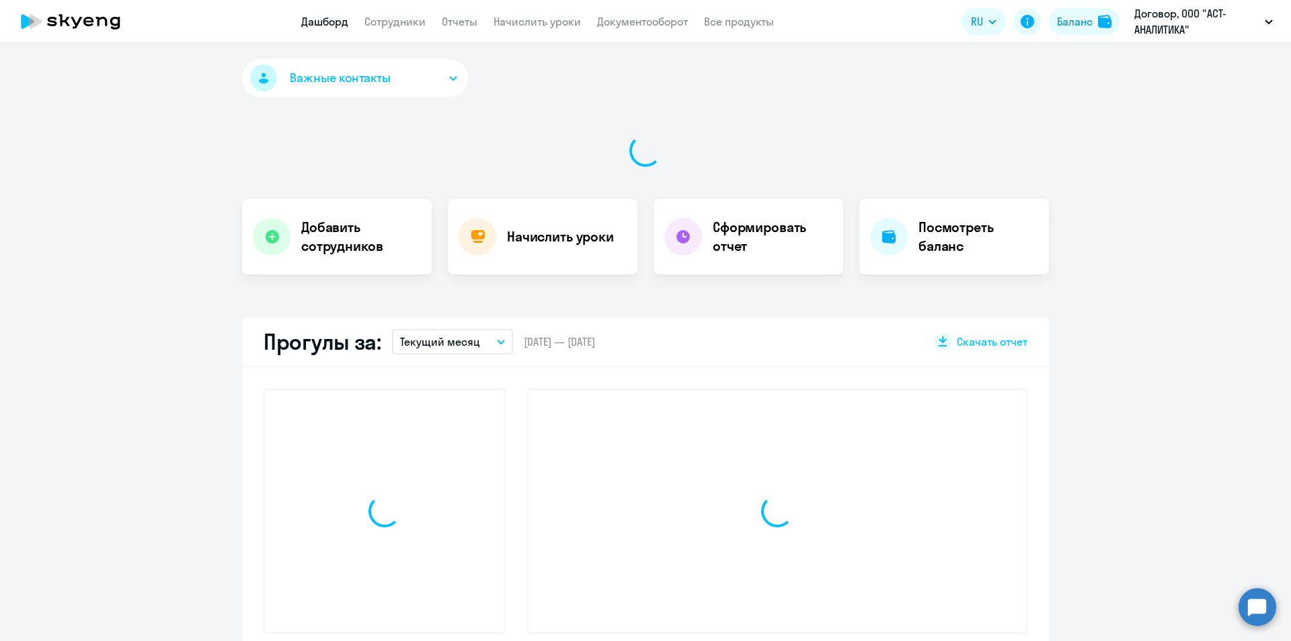
select select "30"
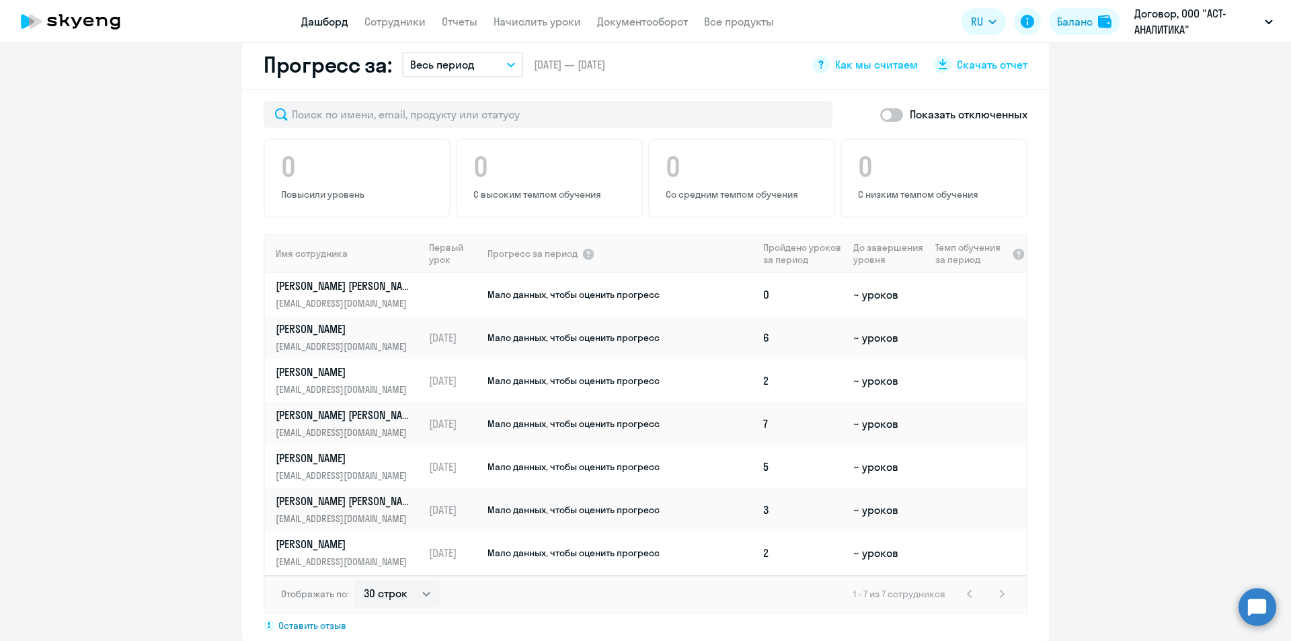
scroll to position [807, 0]
